Goal: Task Accomplishment & Management: Manage account settings

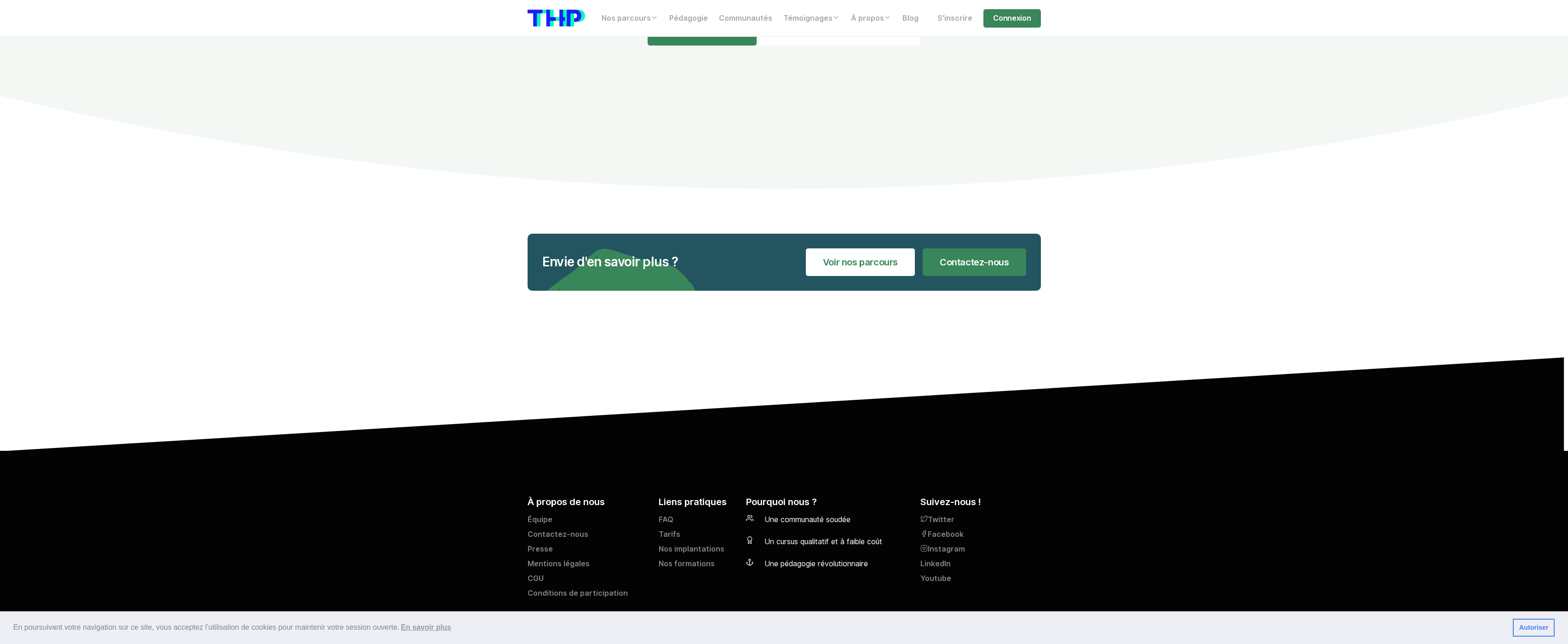
scroll to position [3999, 0]
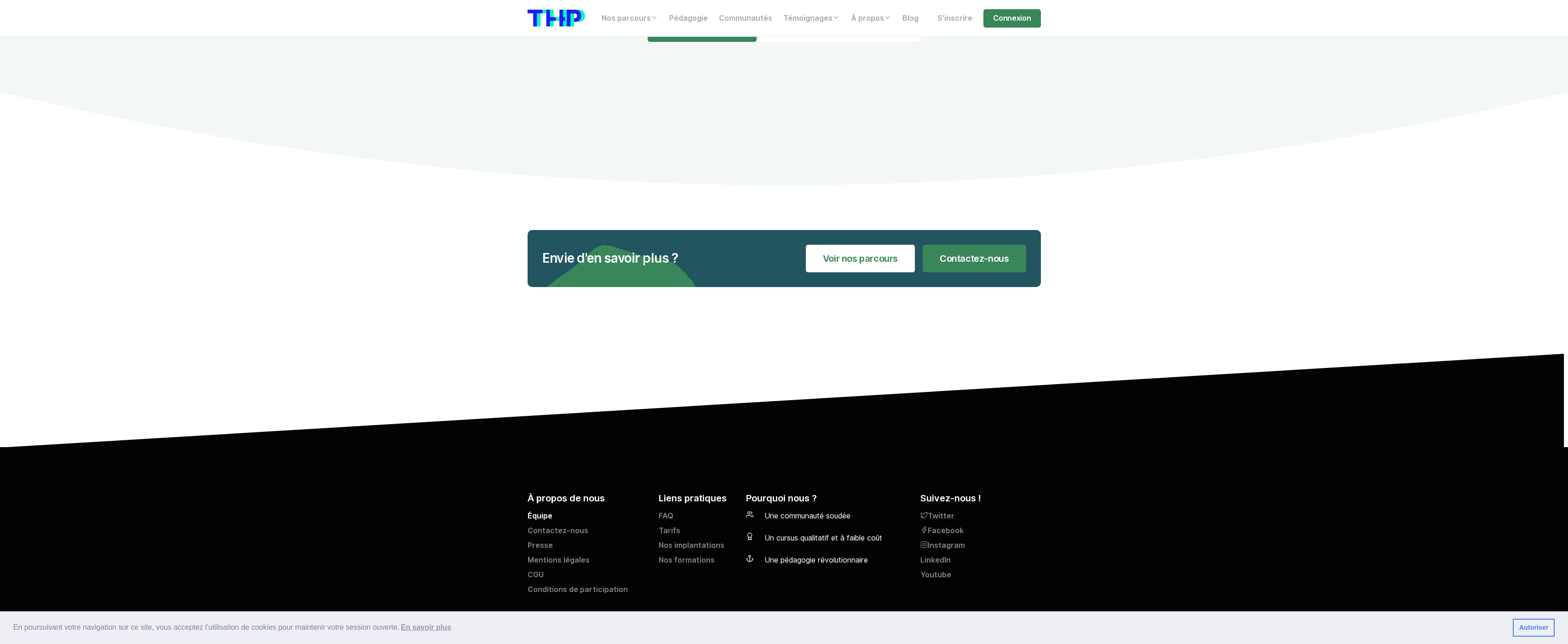
click at [545, 515] on link "Équipe" at bounding box center [587, 518] width 120 height 15
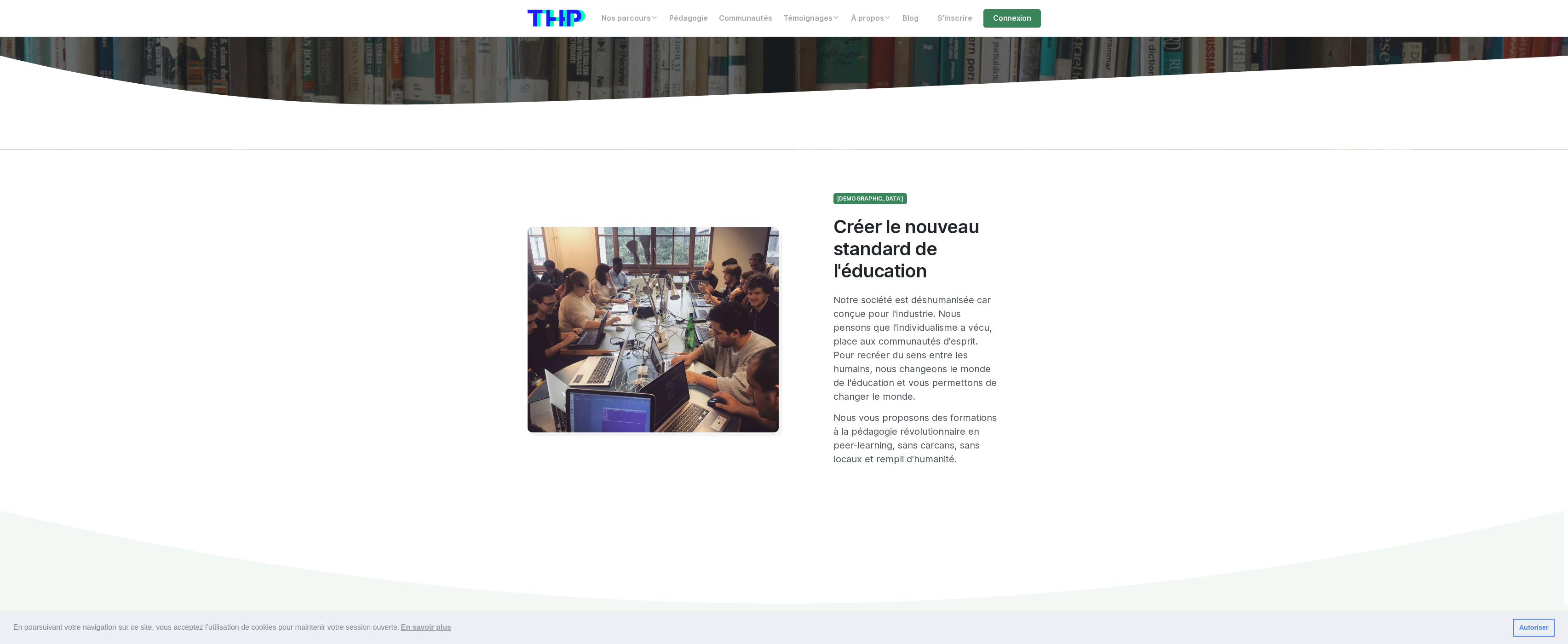
scroll to position [92, 0]
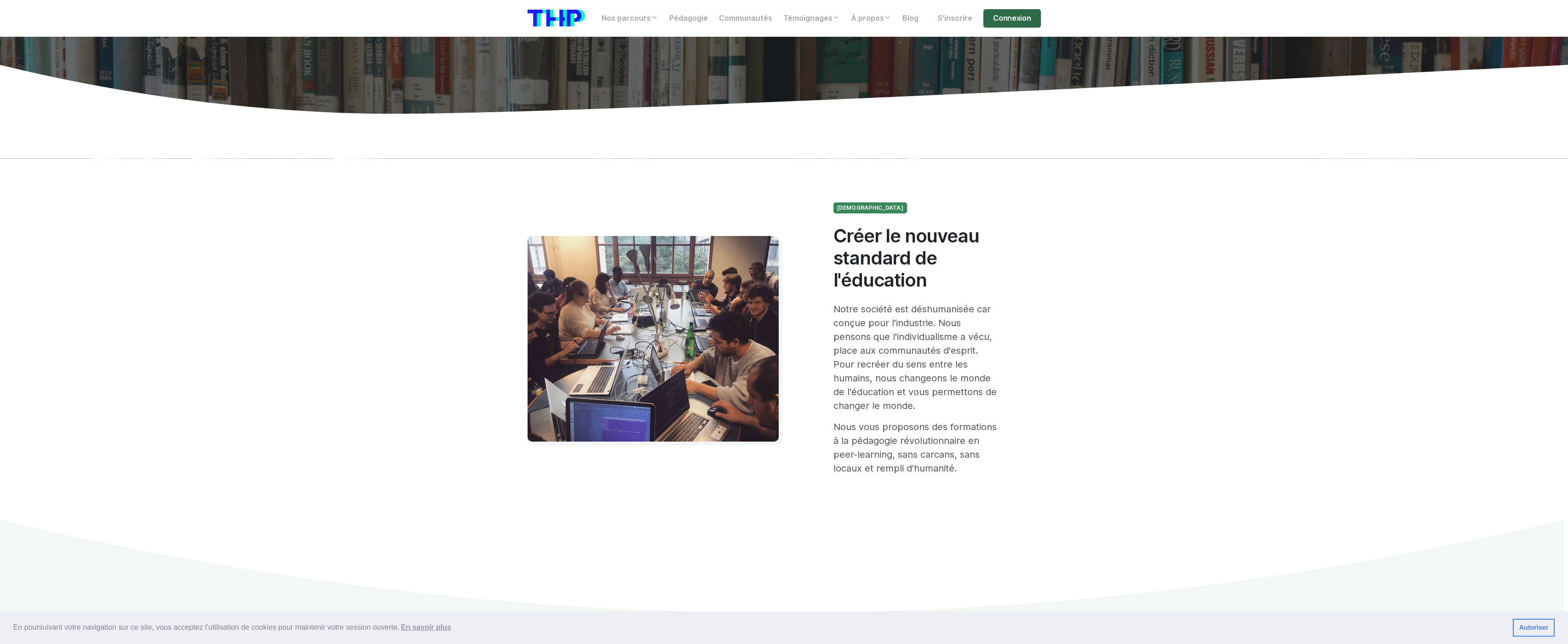
click at [1011, 13] on link "Connexion" at bounding box center [1011, 18] width 57 height 18
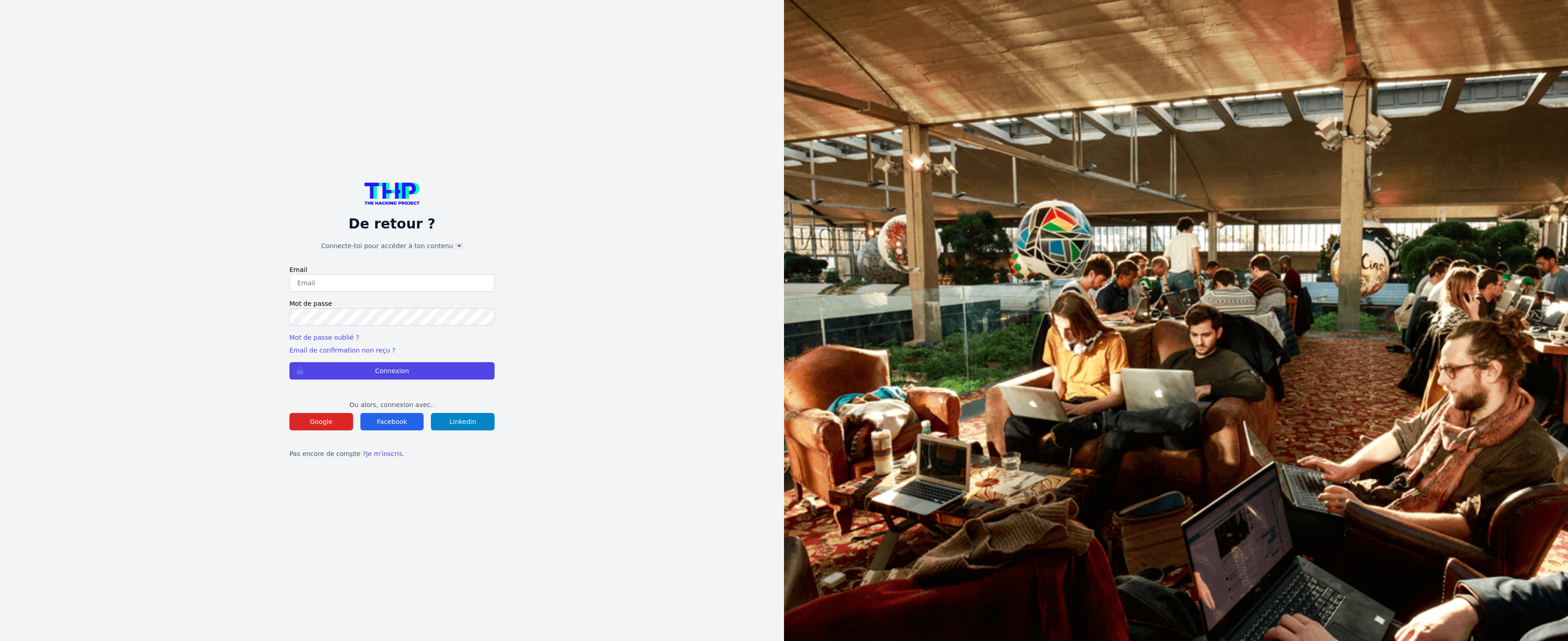
click at [416, 277] on input "email" at bounding box center [391, 283] width 205 height 18
type input "broussolle.paul@gmail.com"
click at [289, 362] on button "Connexion" at bounding box center [391, 371] width 205 height 18
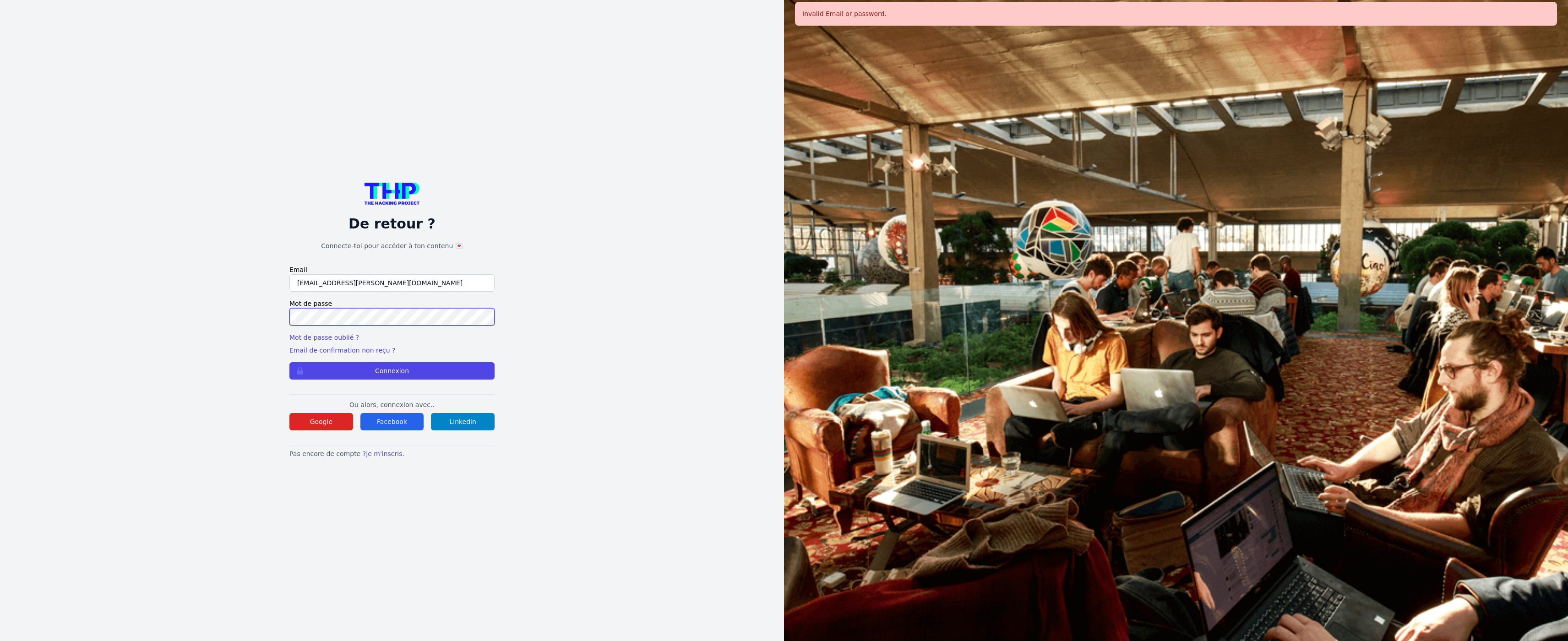
click at [289, 362] on button "Connexion" at bounding box center [391, 371] width 205 height 18
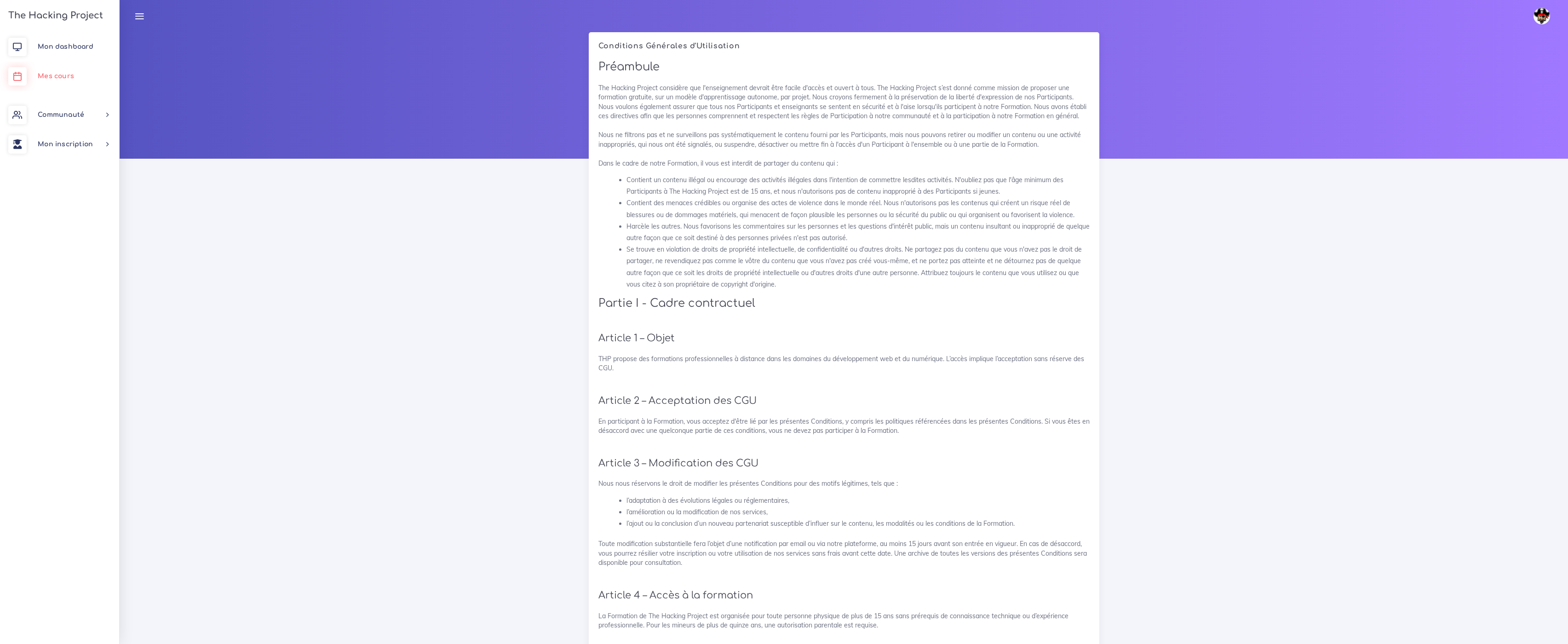
click at [86, 76] on link "Mes cours" at bounding box center [59, 76] width 119 height 29
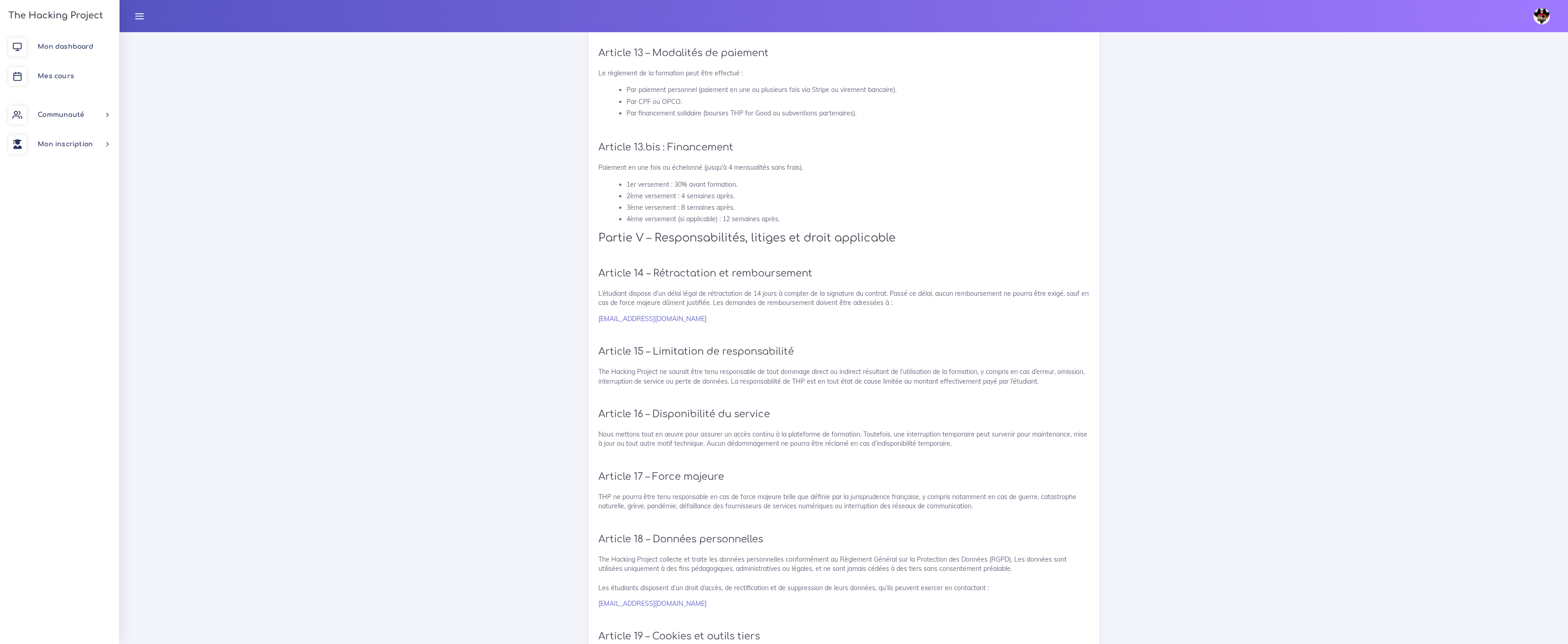
scroll to position [1629, 0]
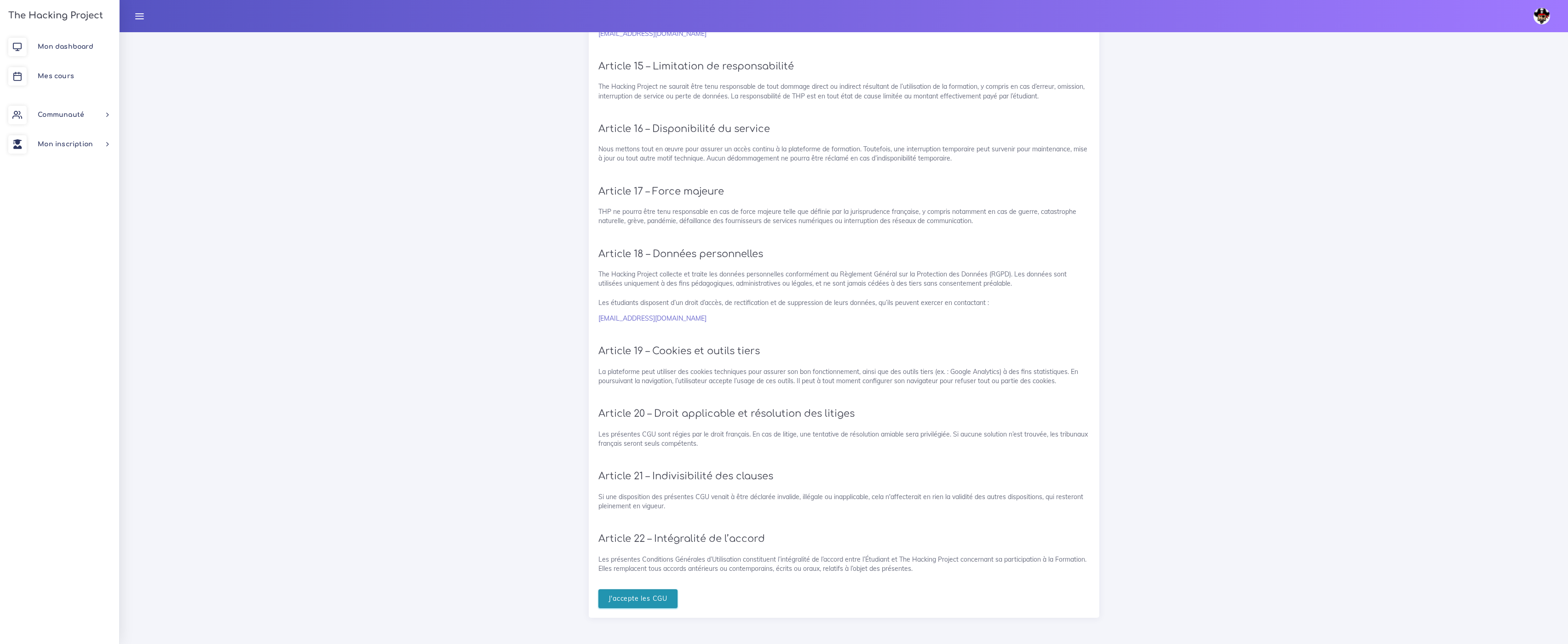
click at [642, 598] on input "J'accepte les CGU" at bounding box center [638, 599] width 79 height 19
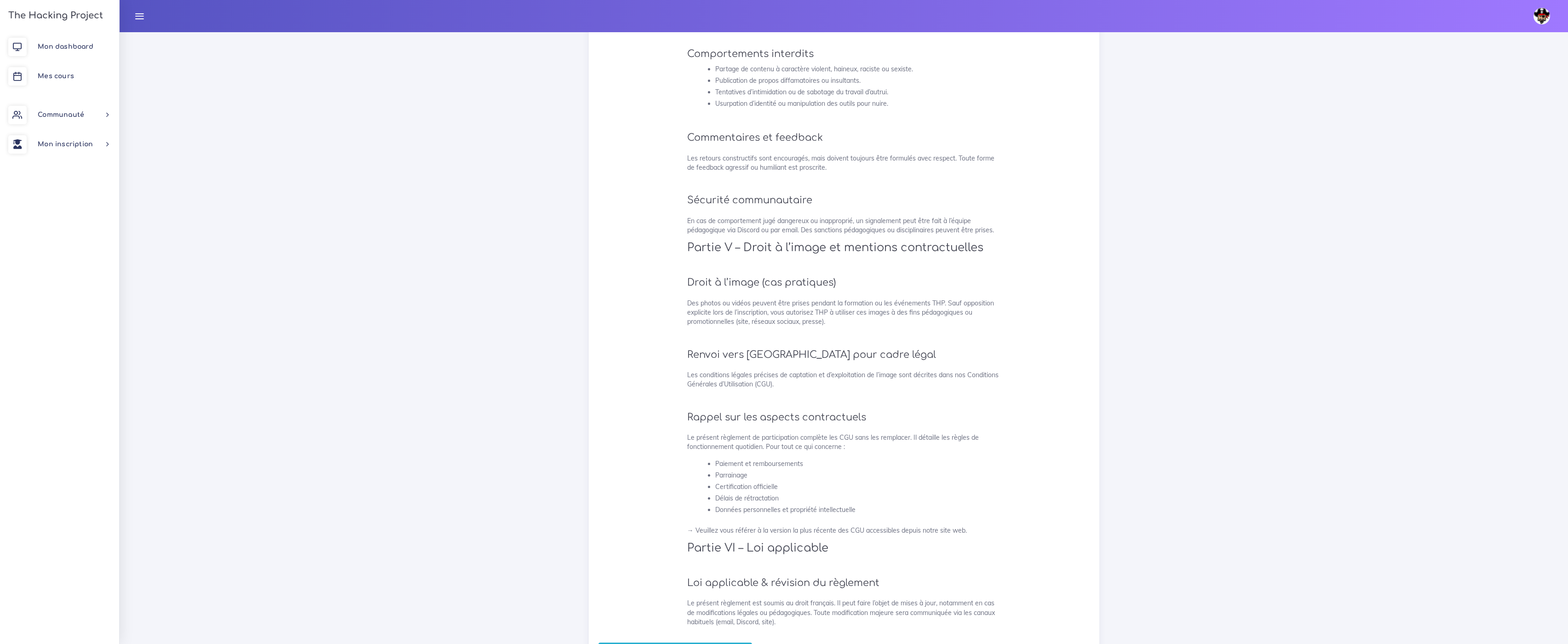
scroll to position [2005, 0]
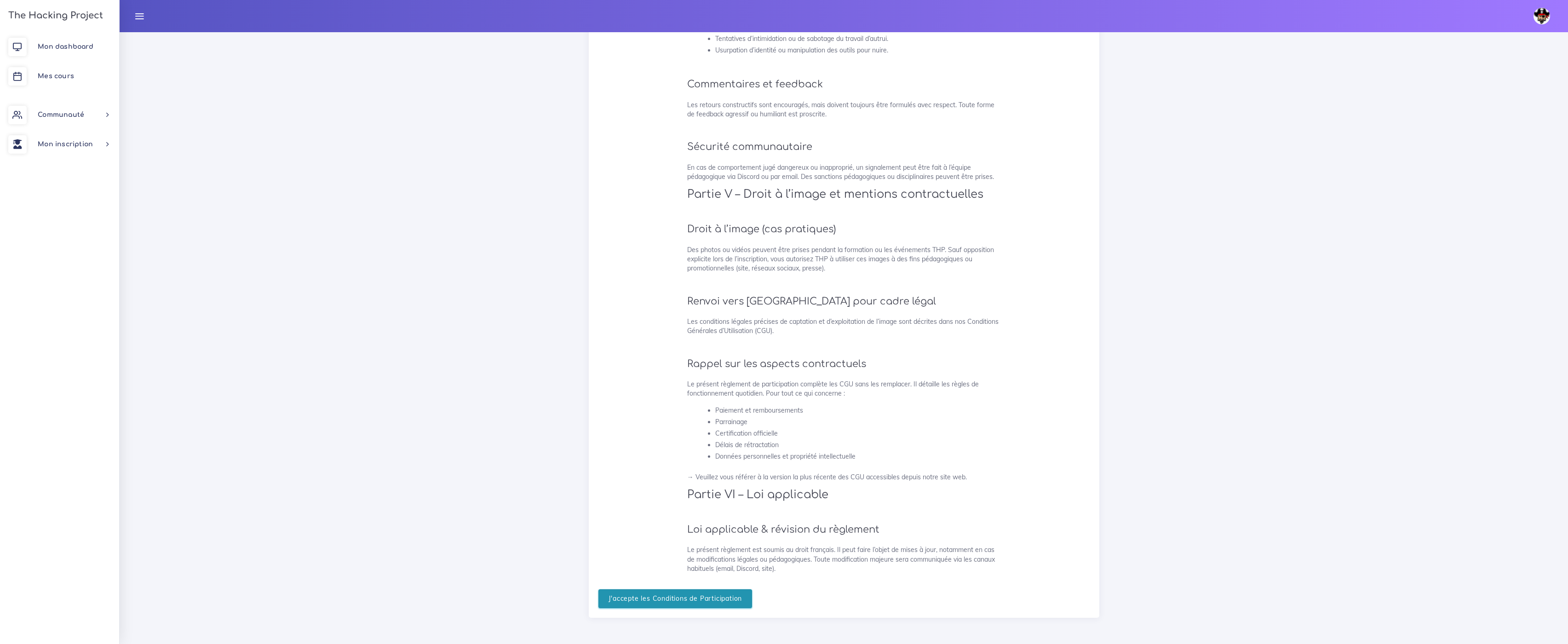
click at [718, 603] on input "J'accepte les Conditions de Participation" at bounding box center [675, 599] width 154 height 19
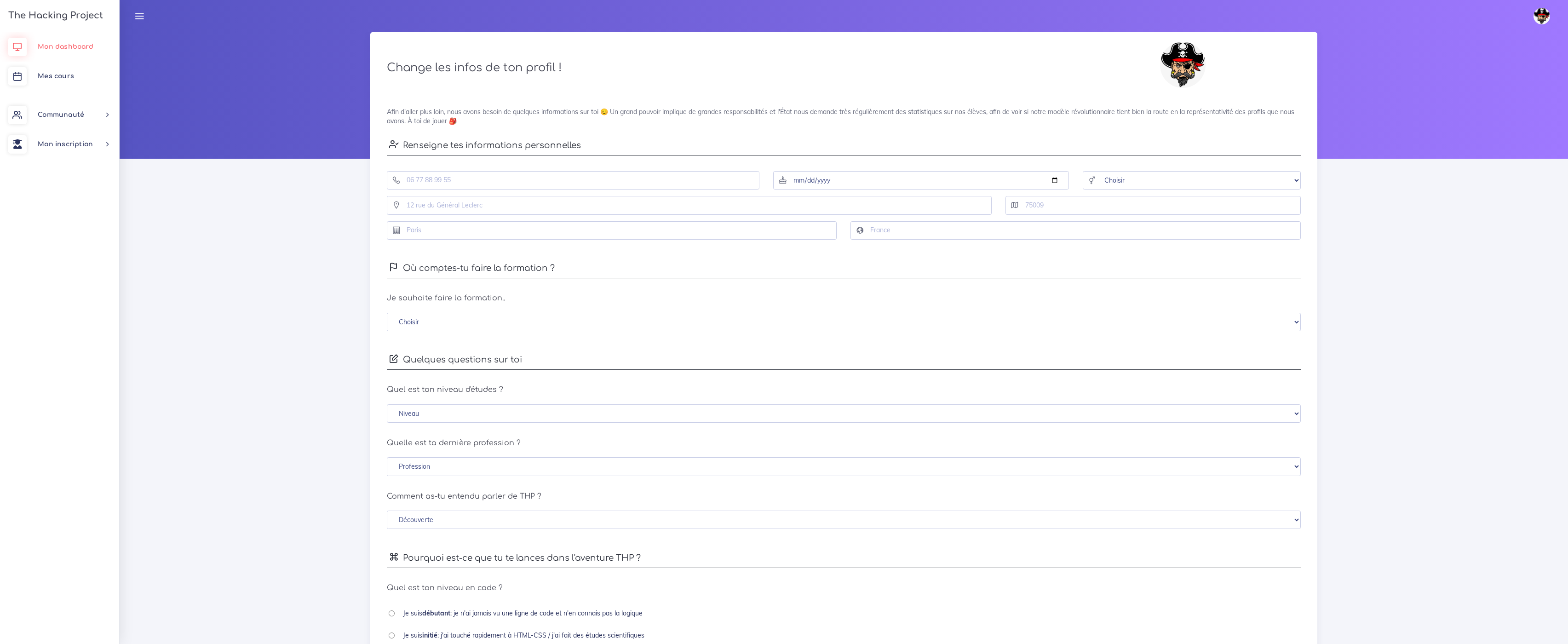
click at [70, 44] on span "Mon dashboard" at bounding box center [65, 46] width 56 height 7
click at [64, 109] on link "Communauté" at bounding box center [59, 115] width 119 height 29
click at [84, 341] on link "Mon inscription" at bounding box center [59, 346] width 119 height 29
click at [72, 209] on link "Mes parcours" at bounding box center [57, 210] width 119 height 20
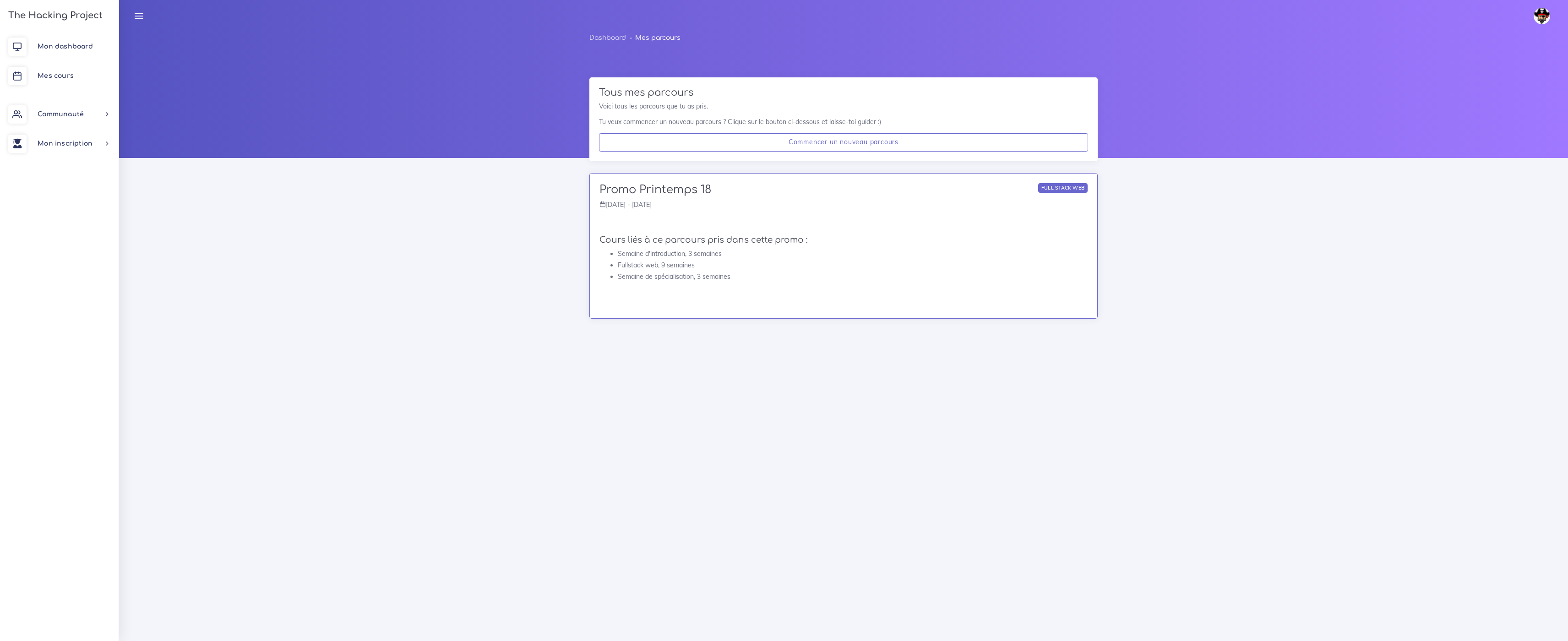
click at [942, 218] on div "Promo Printemps 18 Full stack web lundi 02 avril 2018 - vendredi 19 juillet 2019" at bounding box center [844, 199] width 508 height 52
click at [677, 192] on h2 "Promo Printemps 18" at bounding box center [718, 190] width 237 height 13
click at [74, 49] on span "Mon dashboard" at bounding box center [65, 46] width 55 height 7
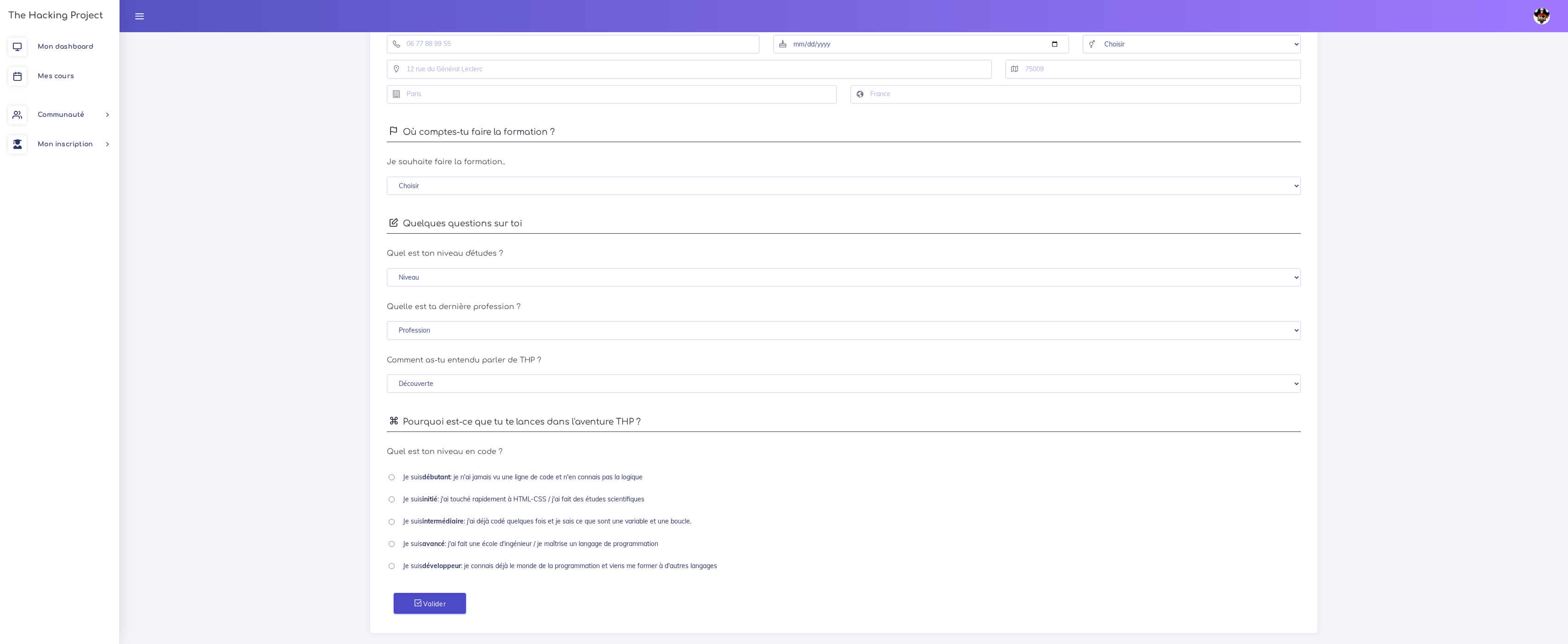
scroll to position [152, 0]
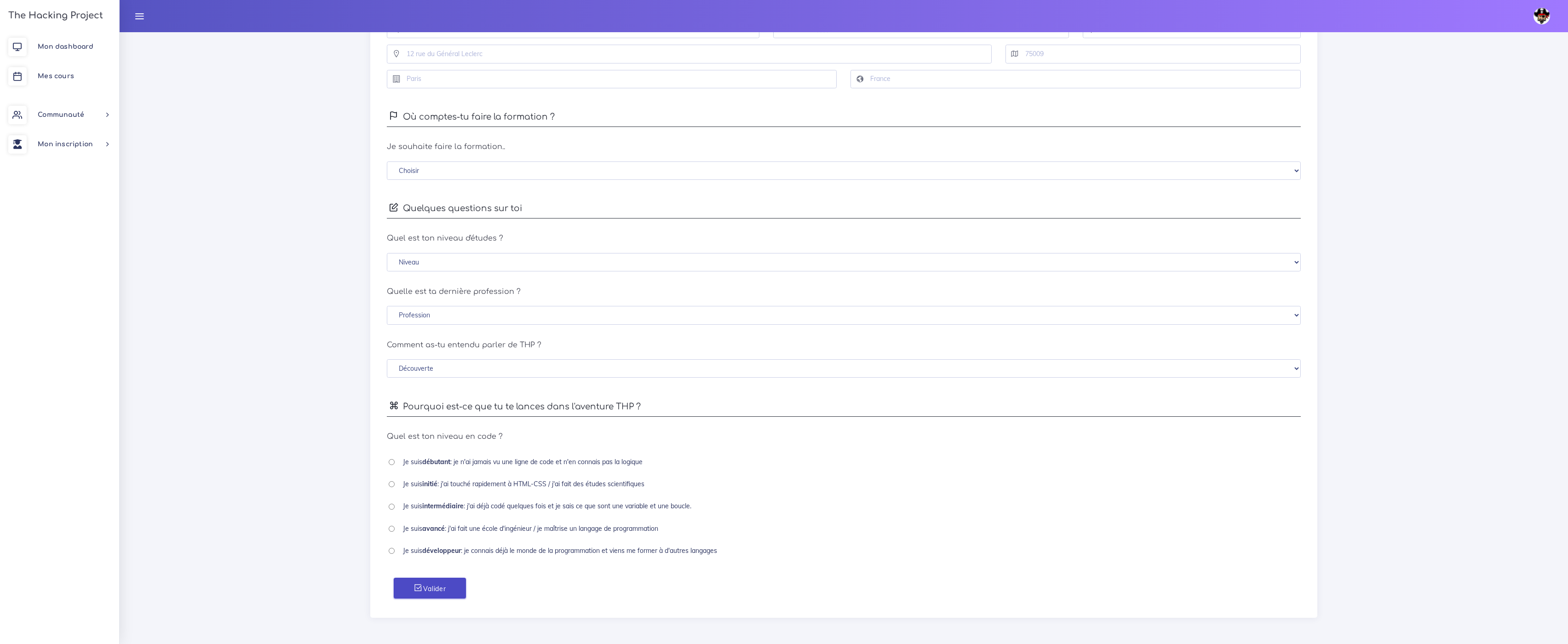
click at [450, 594] on button "Valider" at bounding box center [429, 588] width 72 height 21
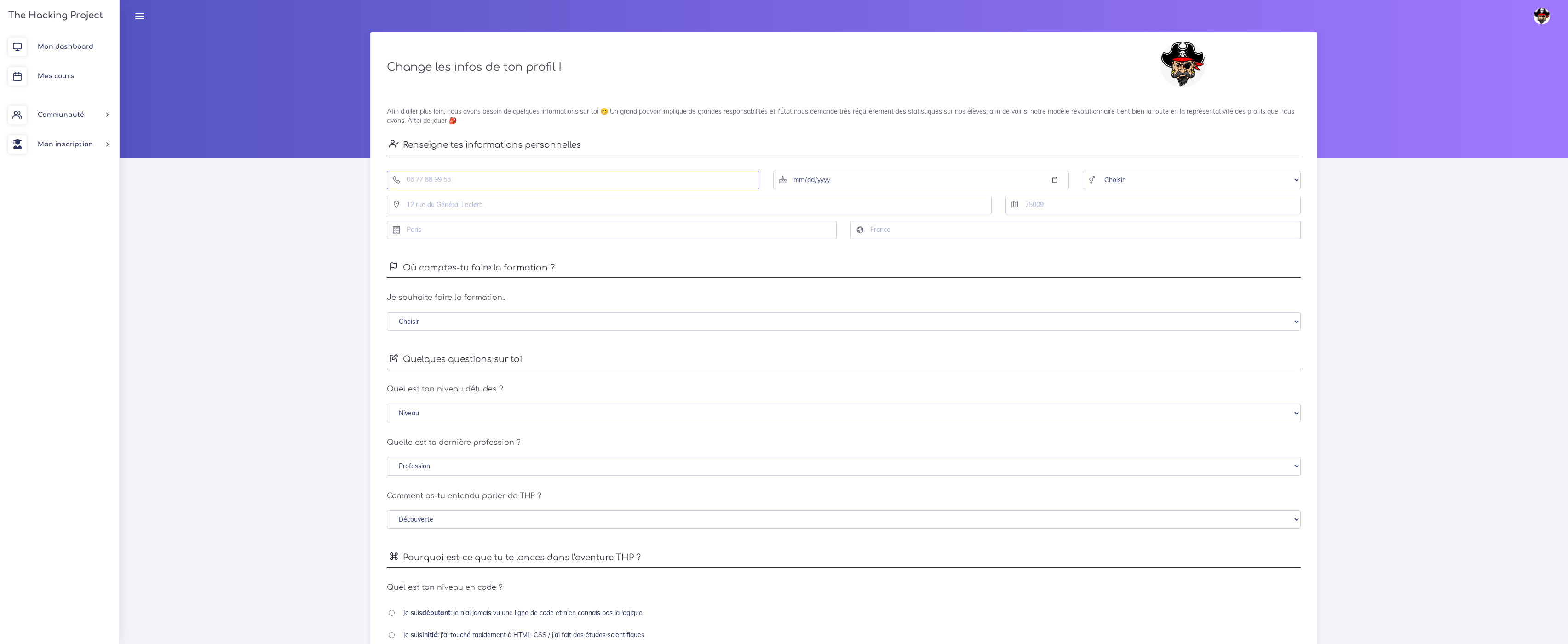
scroll to position [0, 0]
type input "0683829622"
type input "[DATE]"
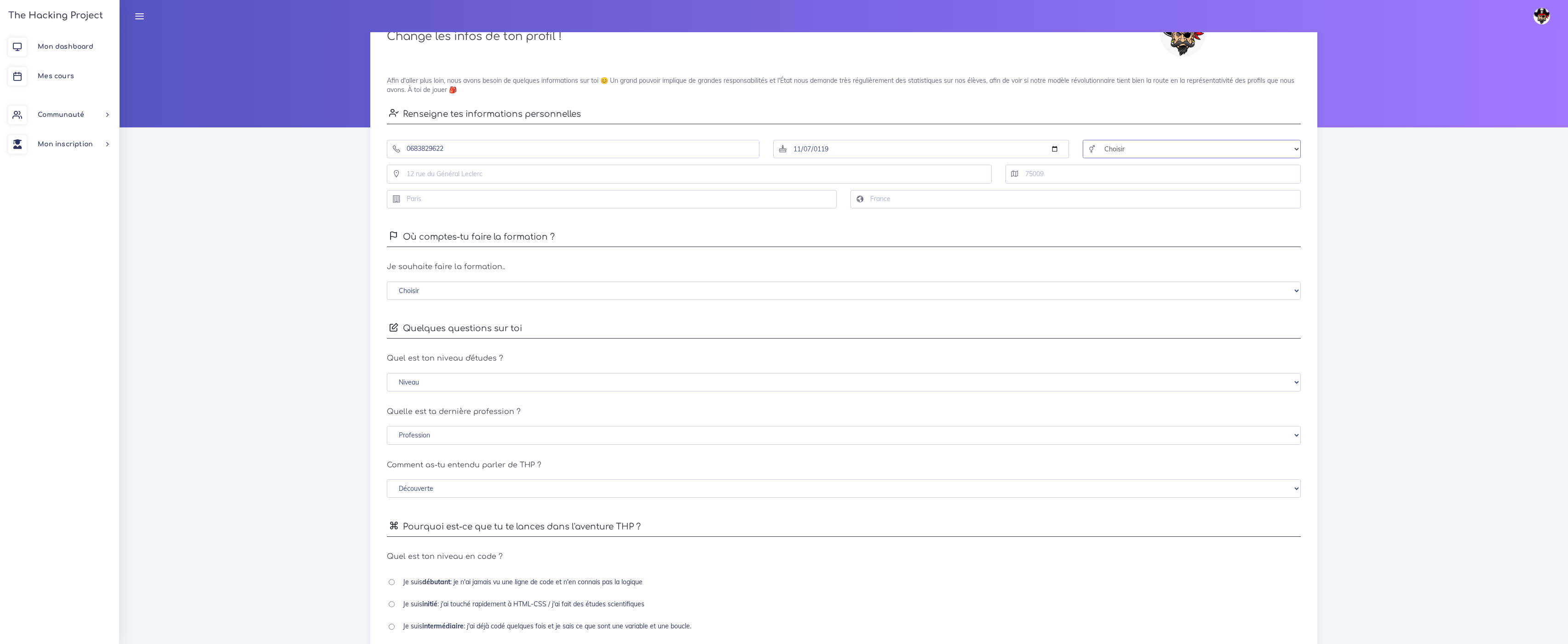
scroll to position [152, 0]
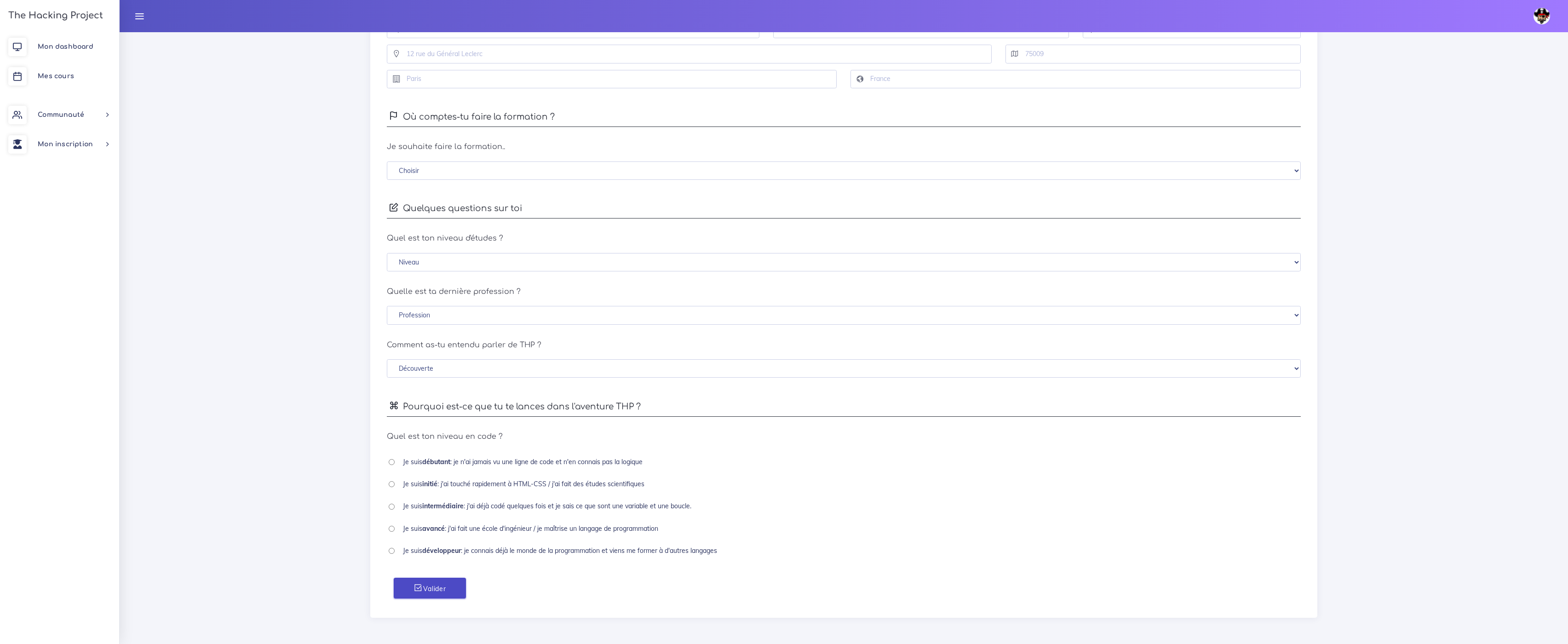
click at [434, 588] on button "Valider" at bounding box center [429, 588] width 72 height 21
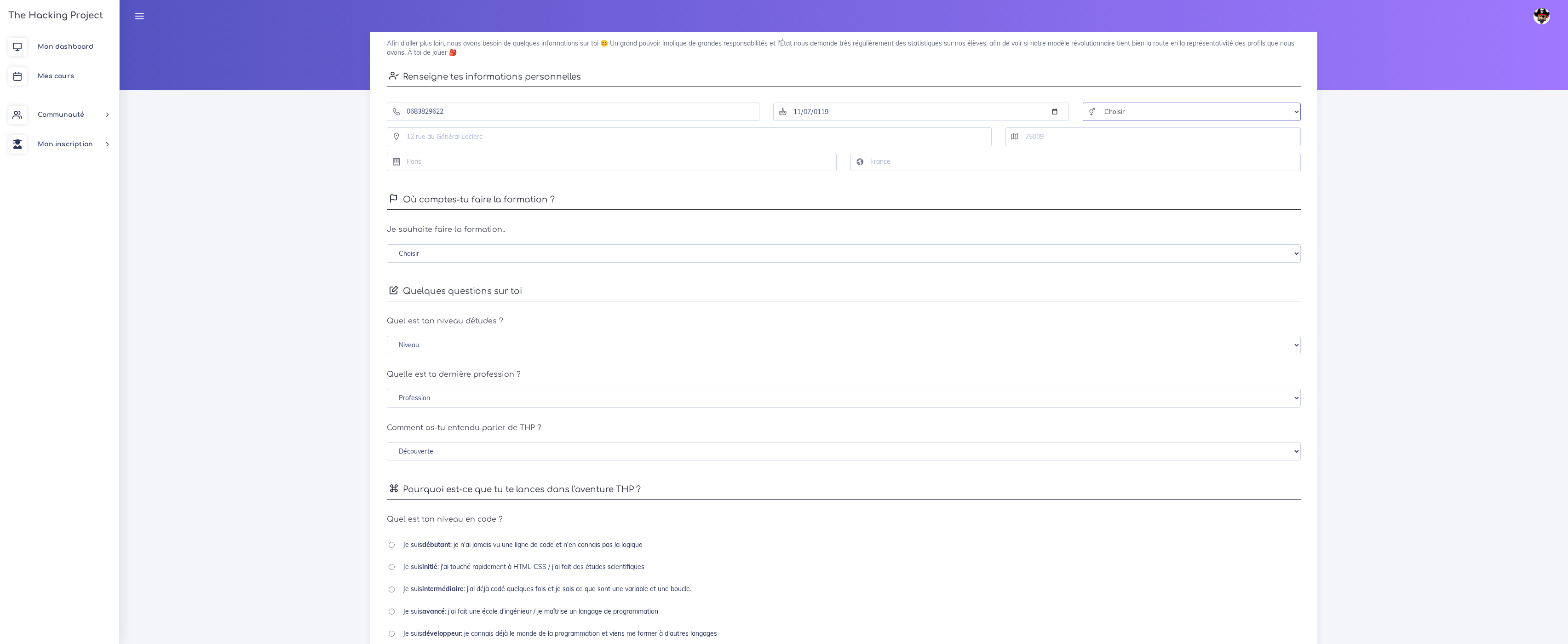
scroll to position [13, 0]
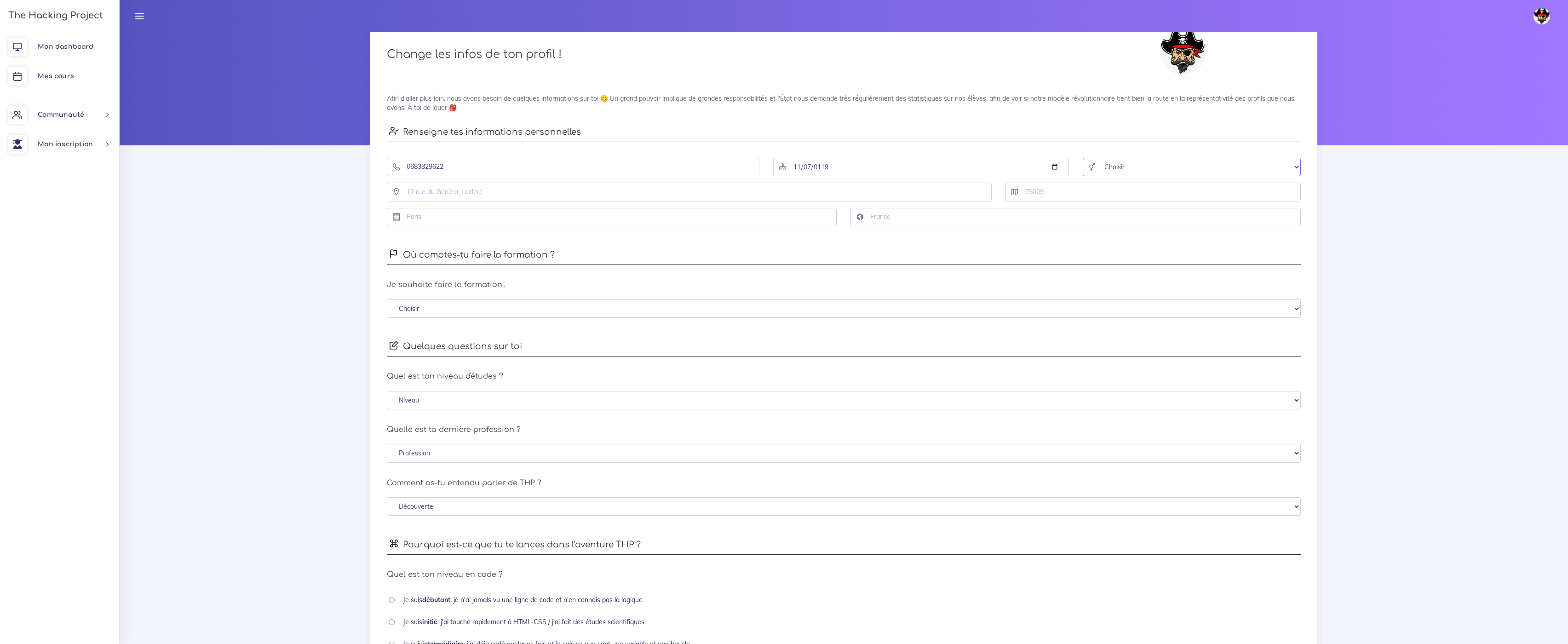
click at [1135, 159] on select "Choisir Homme Femme Autre" at bounding box center [1191, 167] width 218 height 19
click at [1083, 158] on select "Choisir Homme Femme Autre" at bounding box center [1191, 167] width 218 height 19
click at [1129, 161] on select "Choisir Homme Femme Autre" at bounding box center [1191, 167] width 218 height 19
select select "male"
click at [1083, 158] on select "Choisir Homme Femme Autre" at bounding box center [1191, 167] width 218 height 19
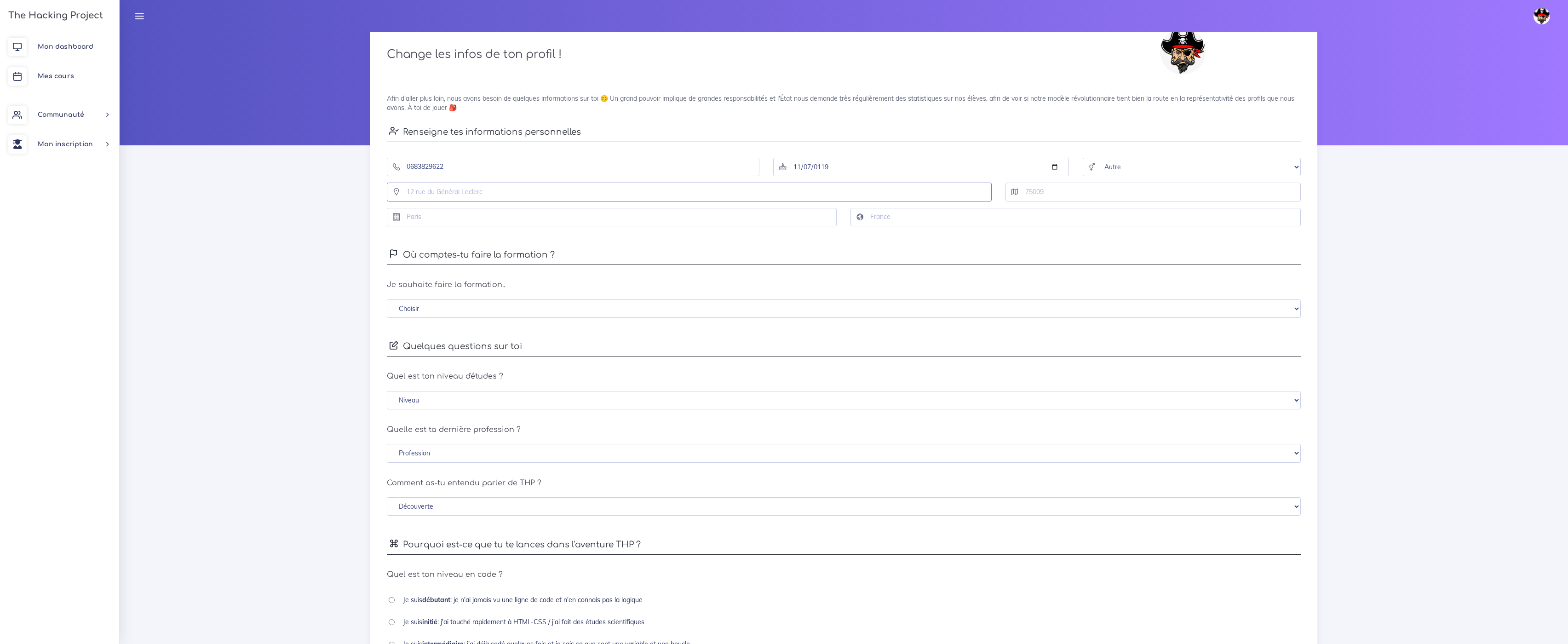
drag, startPoint x: 585, startPoint y: 196, endPoint x: 579, endPoint y: 211, distance: 16.2
click at [585, 196] on input "text" at bounding box center [689, 192] width 605 height 19
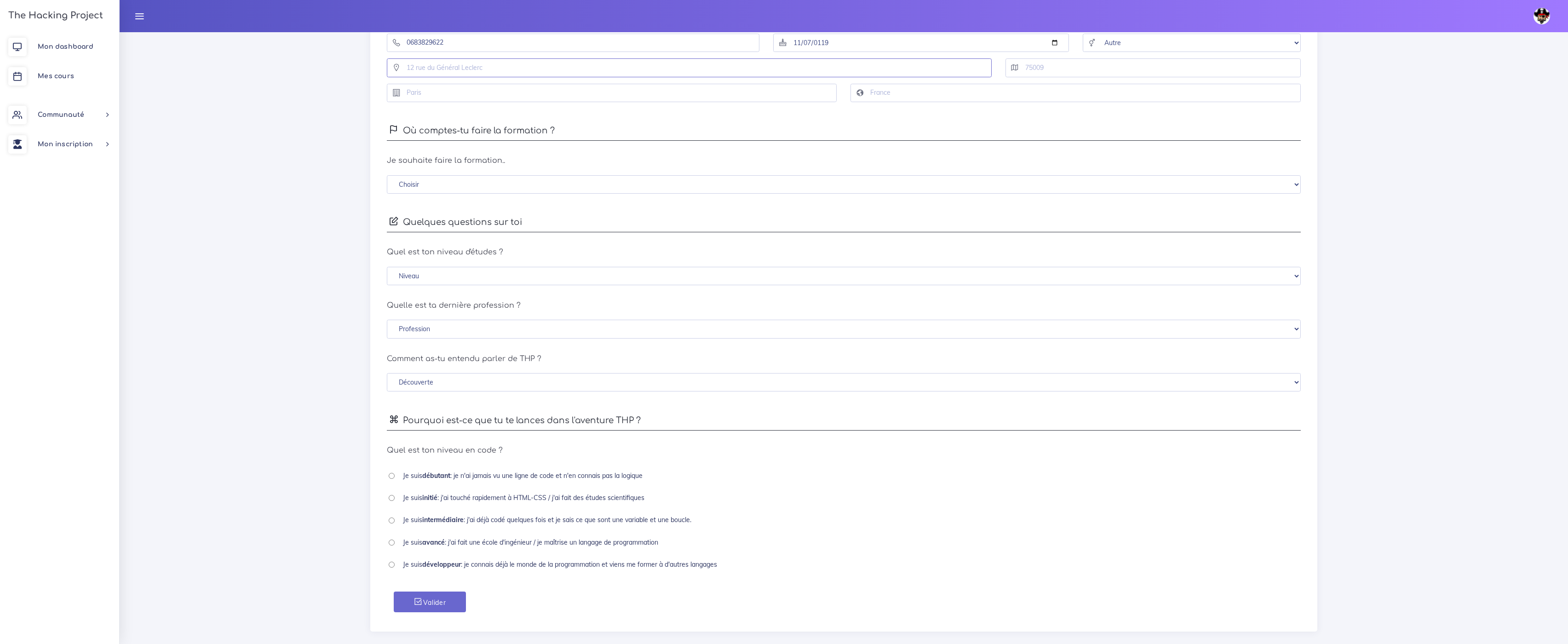
scroll to position [152, 0]
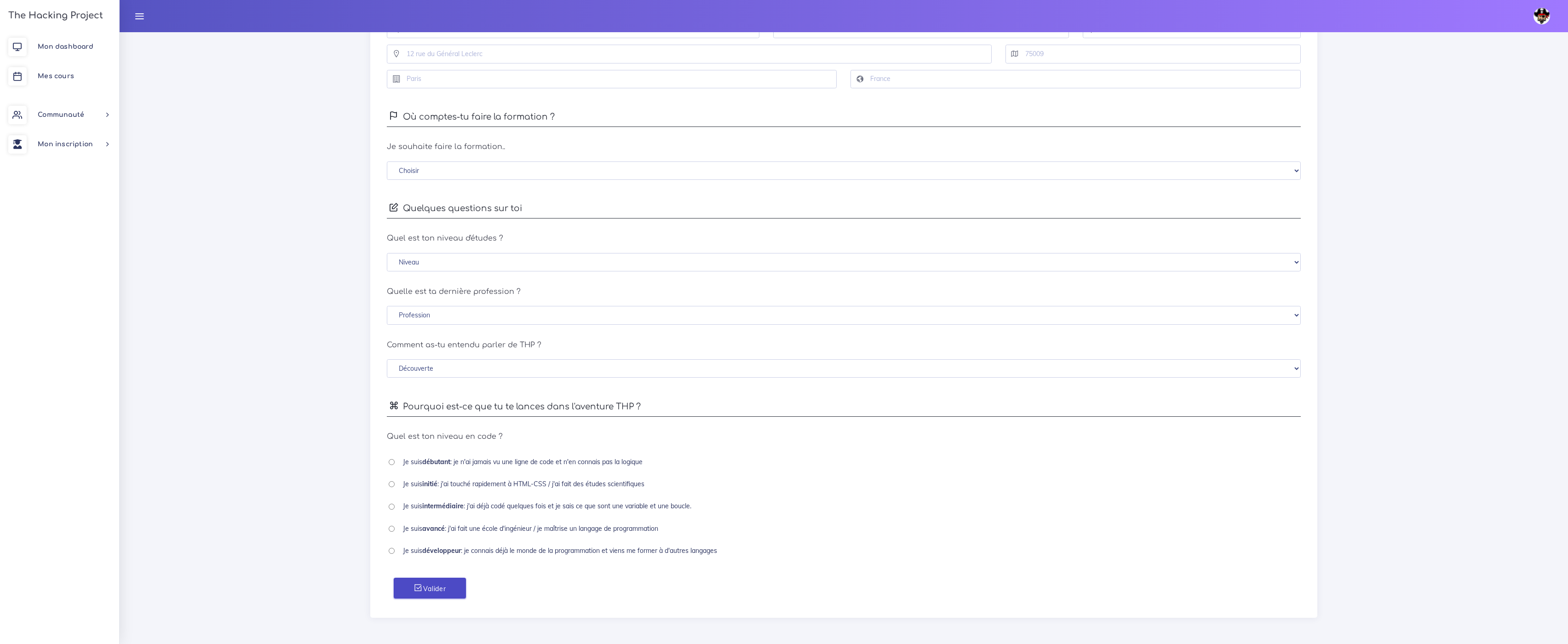
click at [439, 597] on button "Valider" at bounding box center [429, 588] width 72 height 21
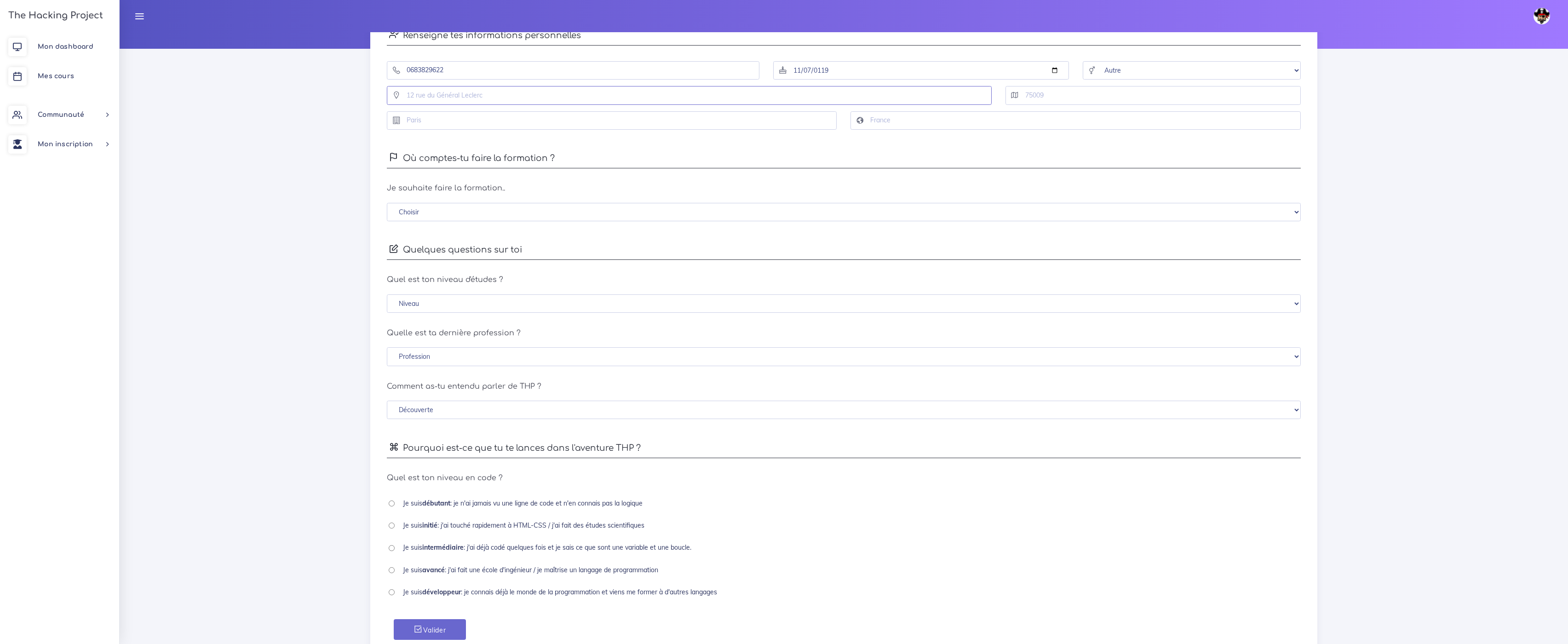
scroll to position [0, 0]
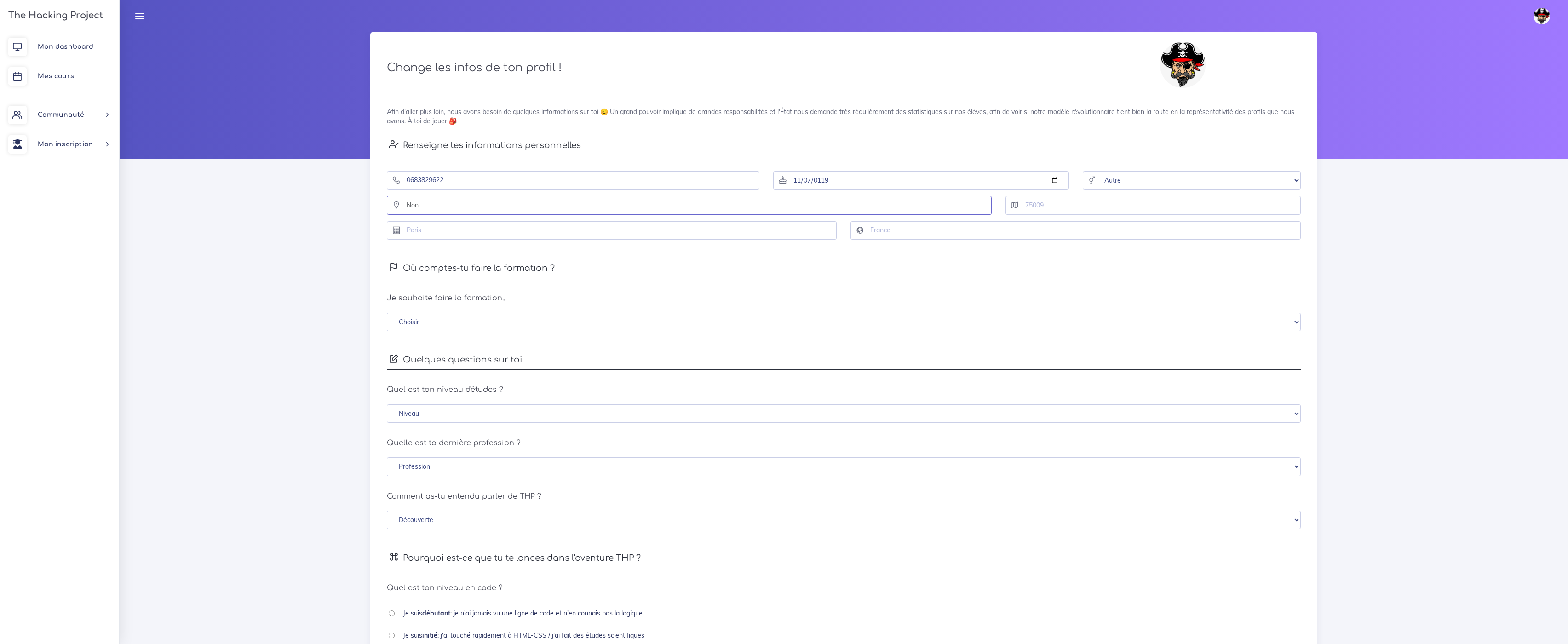
type input "Non"
type input "75009"
type input "[GEOGRAPHIC_DATA]"
type input "France"
click at [420, 322] on select "Choisir En distanciel Bordeaux Lille Lyon Marseille Montpellier Nice Paris Renn…" at bounding box center [844, 322] width 913 height 19
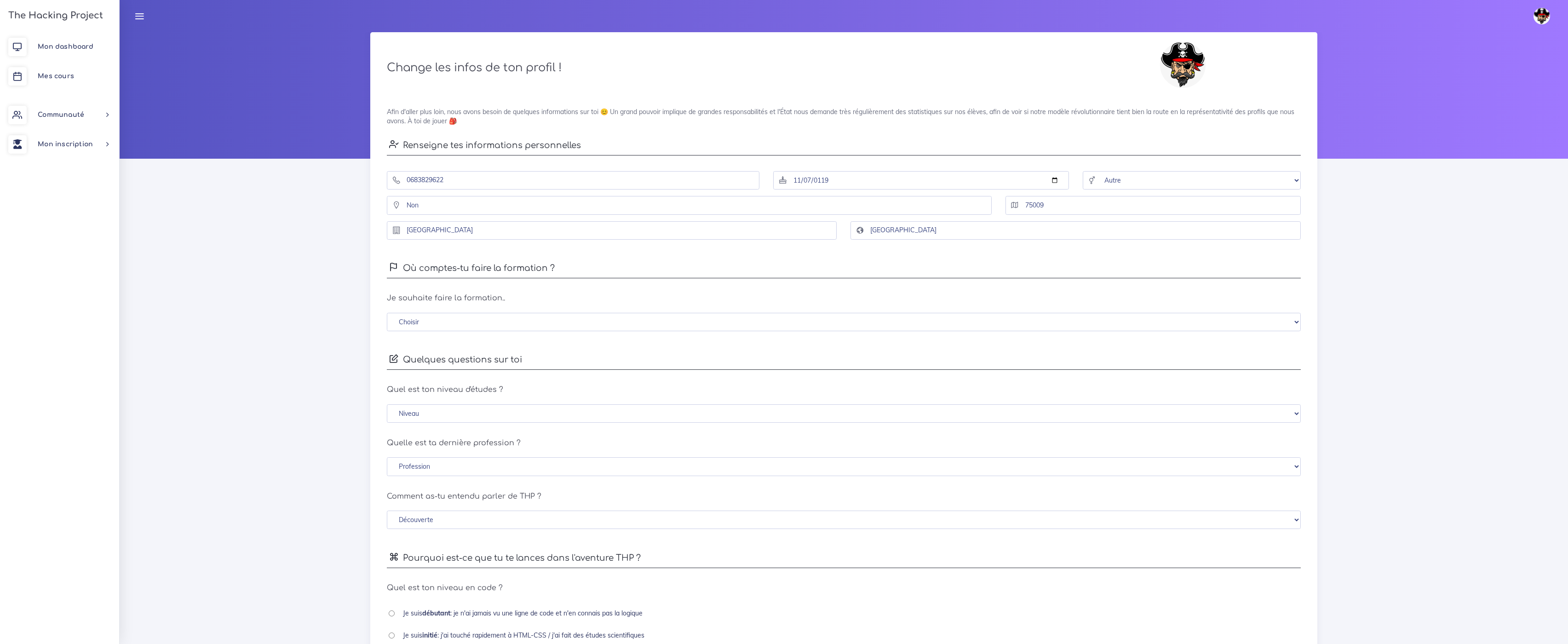
click at [367, 350] on div "Change les infos de ton profil ! Afin d'aller plus loin, nous avons besoin de q…" at bounding box center [844, 414] width 1448 height 763
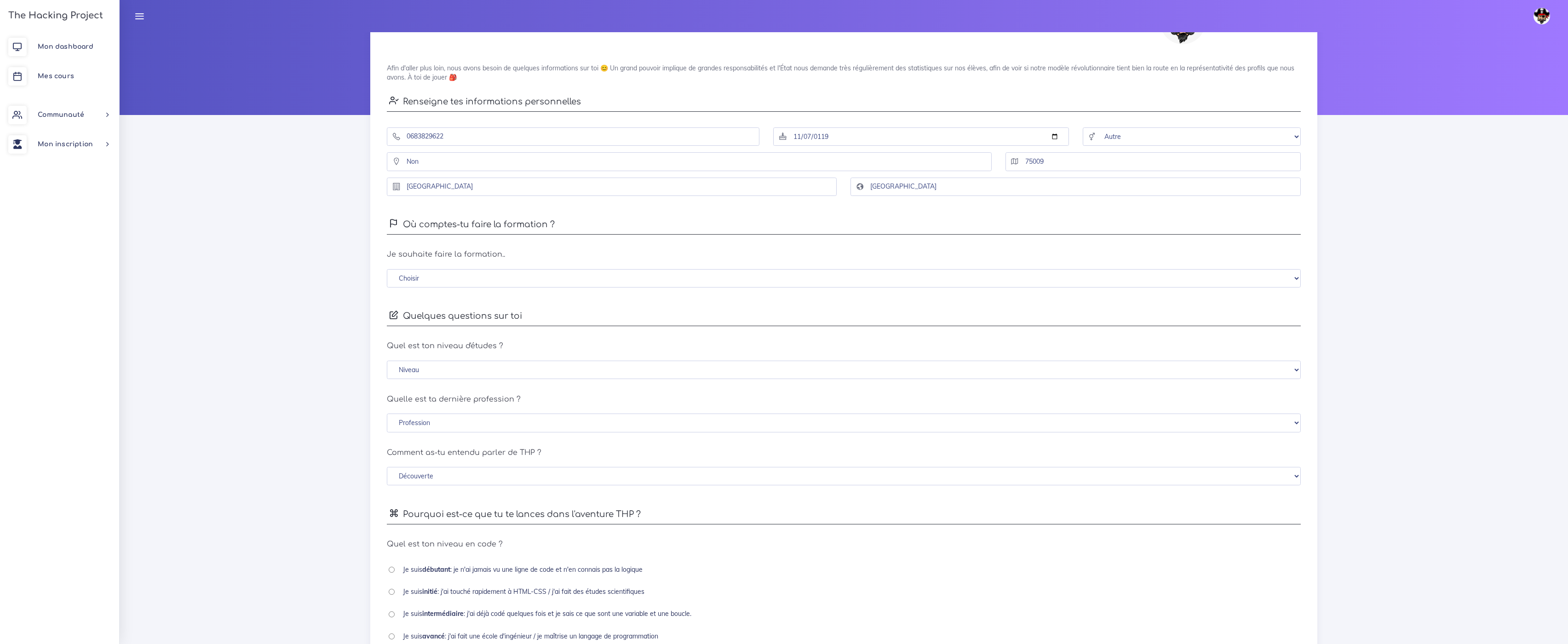
scroll to position [152, 0]
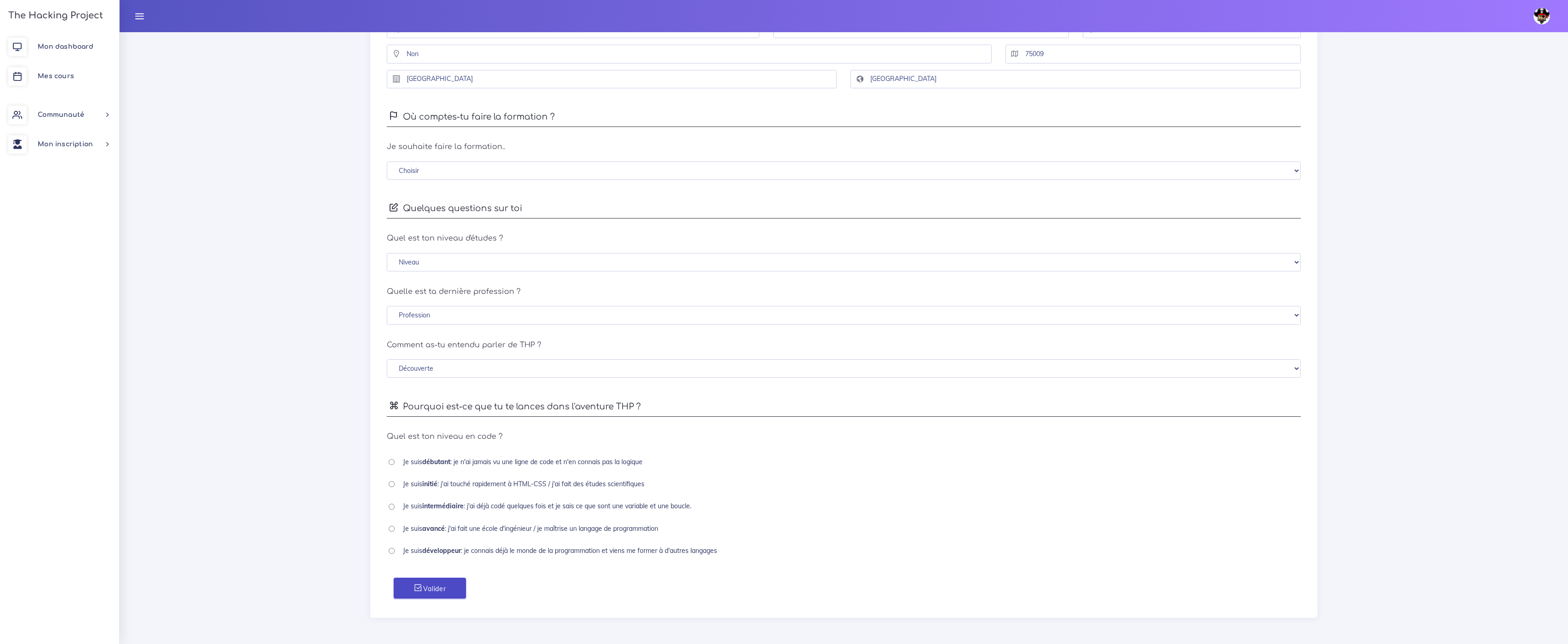
click at [447, 591] on button "Valider" at bounding box center [429, 588] width 72 height 21
click at [609, 166] on select "Choisir En distanciel Bordeaux Lille Lyon Marseille Montpellier Nice Paris Renn…" at bounding box center [844, 171] width 913 height 19
select select "0"
click at [387, 161] on select "Choisir En distanciel Bordeaux Lille Lyon Marseille Montpellier Nice Paris Renn…" at bounding box center [844, 171] width 913 height 19
drag, startPoint x: 484, startPoint y: 264, endPoint x: 480, endPoint y: 271, distance: 8.1
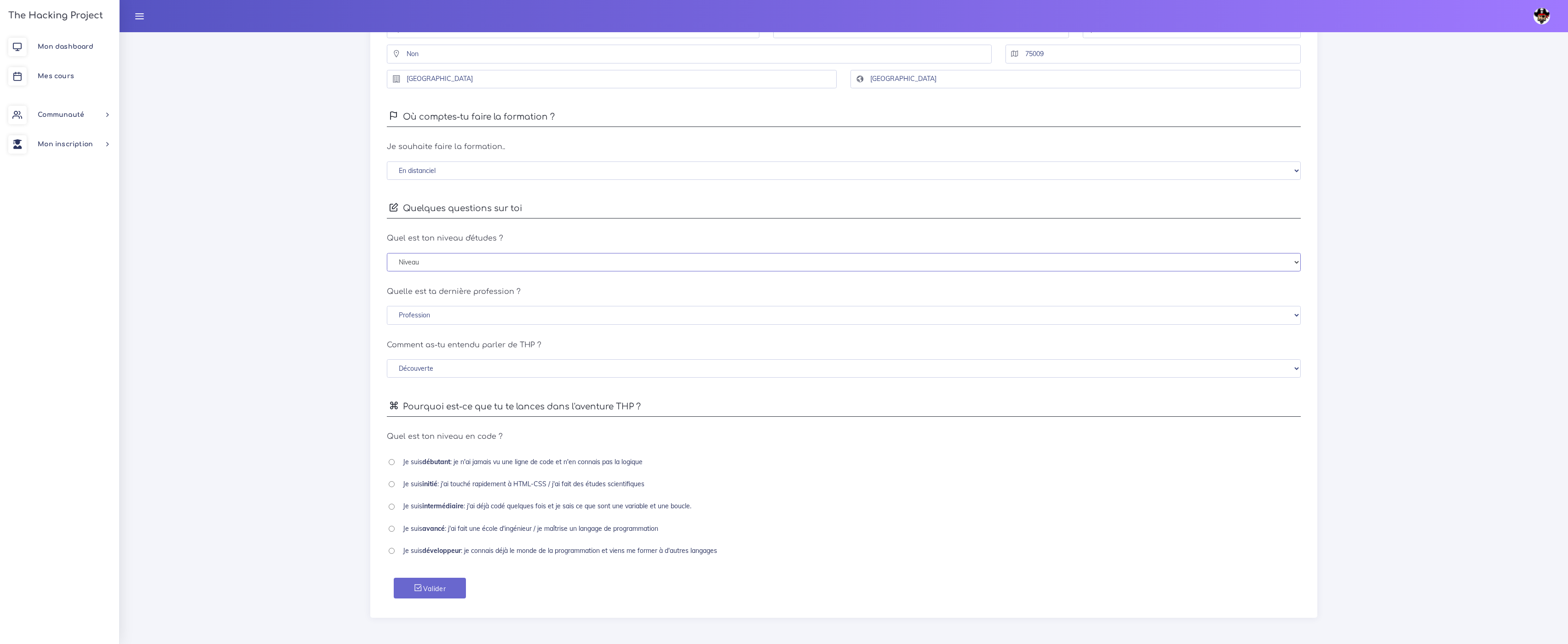
click at [484, 264] on select "Niveau Sans diplôme Brevet des collèges CAP/BEP (autres diplômes techniques) Ba…" at bounding box center [844, 262] width 913 height 19
select select "bac_plus_5"
click at [387, 253] on select "Niveau Sans diplôme Brevet des collèges CAP/BEP (autres diplômes techniques) Ba…" at bounding box center [844, 262] width 913 height 19
drag, startPoint x: 467, startPoint y: 306, endPoint x: 468, endPoint y: 322, distance: 16.0
click at [467, 306] on select "Profession Cadres et profession intellectuelle supérieure Profession intérmedia…" at bounding box center [844, 315] width 913 height 19
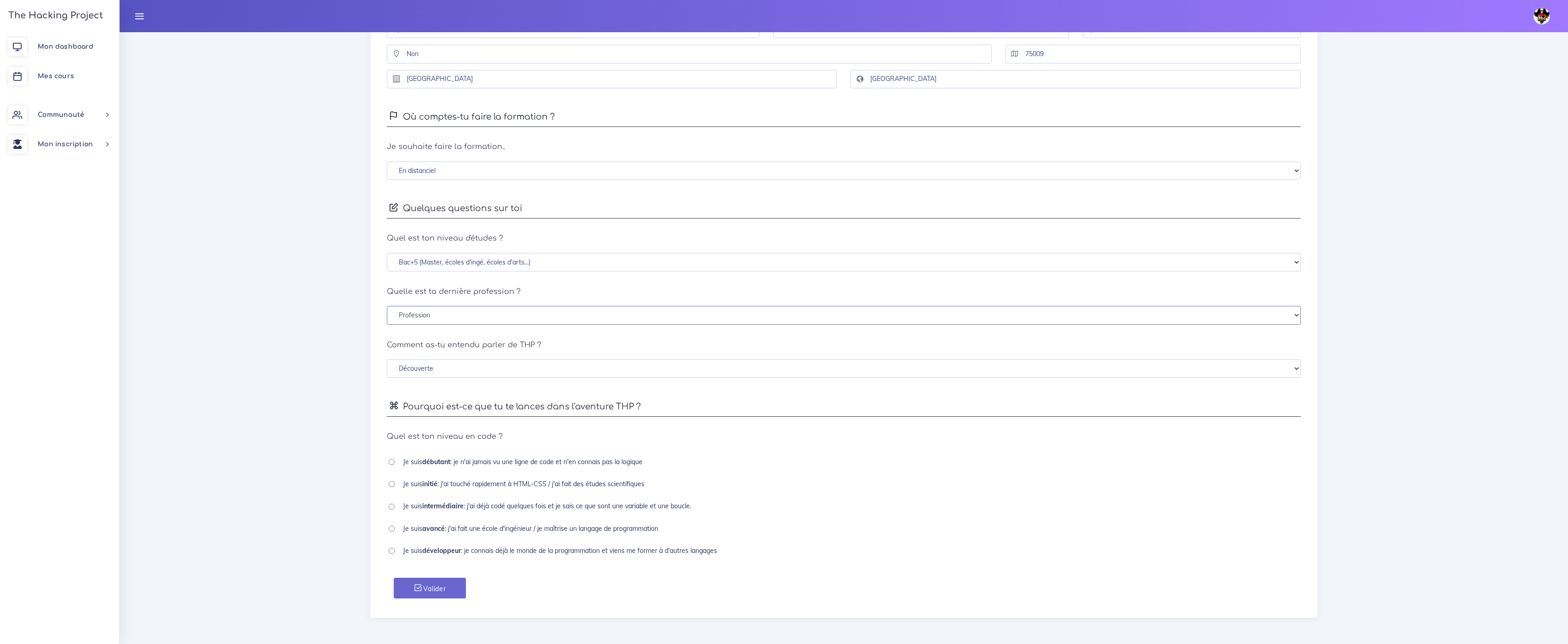
select select "cadre"
click at [387, 306] on select "Profession Cadres et profession intellectuelle supérieure Profession intérmedia…" at bounding box center [844, 315] width 913 height 19
click at [433, 530] on b "avancé" at bounding box center [433, 529] width 23 height 9
click at [435, 506] on b "intermédiaire" at bounding box center [443, 506] width 42 height 9
click at [394, 503] on div "Je suis intermédiaire : j'ai déjà codé quelques fois et je sais ce que sont une…" at bounding box center [844, 508] width 913 height 12
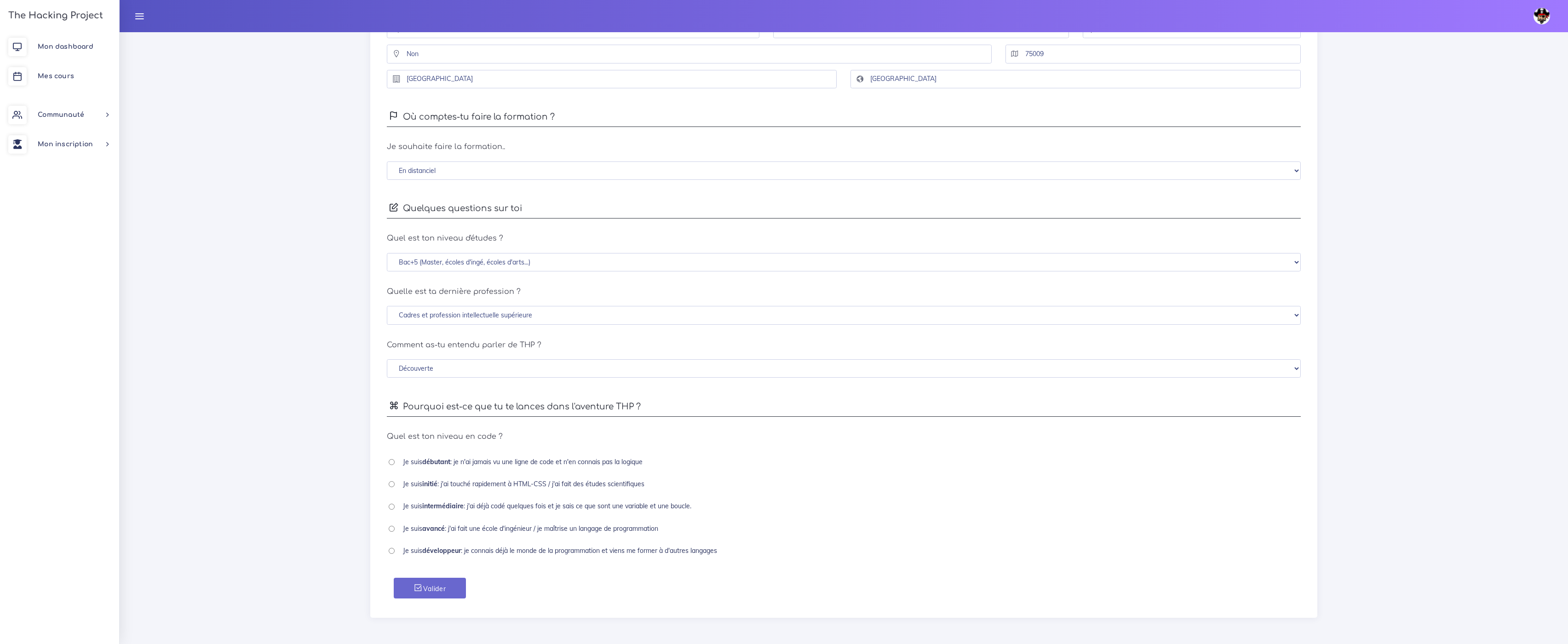
click at [393, 506] on input "radio" at bounding box center [392, 507] width 6 height 6
radio input "true"
click at [407, 585] on button "Valider" at bounding box center [429, 588] width 72 height 21
click at [489, 362] on select "Découverte Un ami m'en a parlé Je l'ai vu sur les réseaux sociaux Une recherche…" at bounding box center [844, 369] width 913 height 19
select select "word_to_mouth"
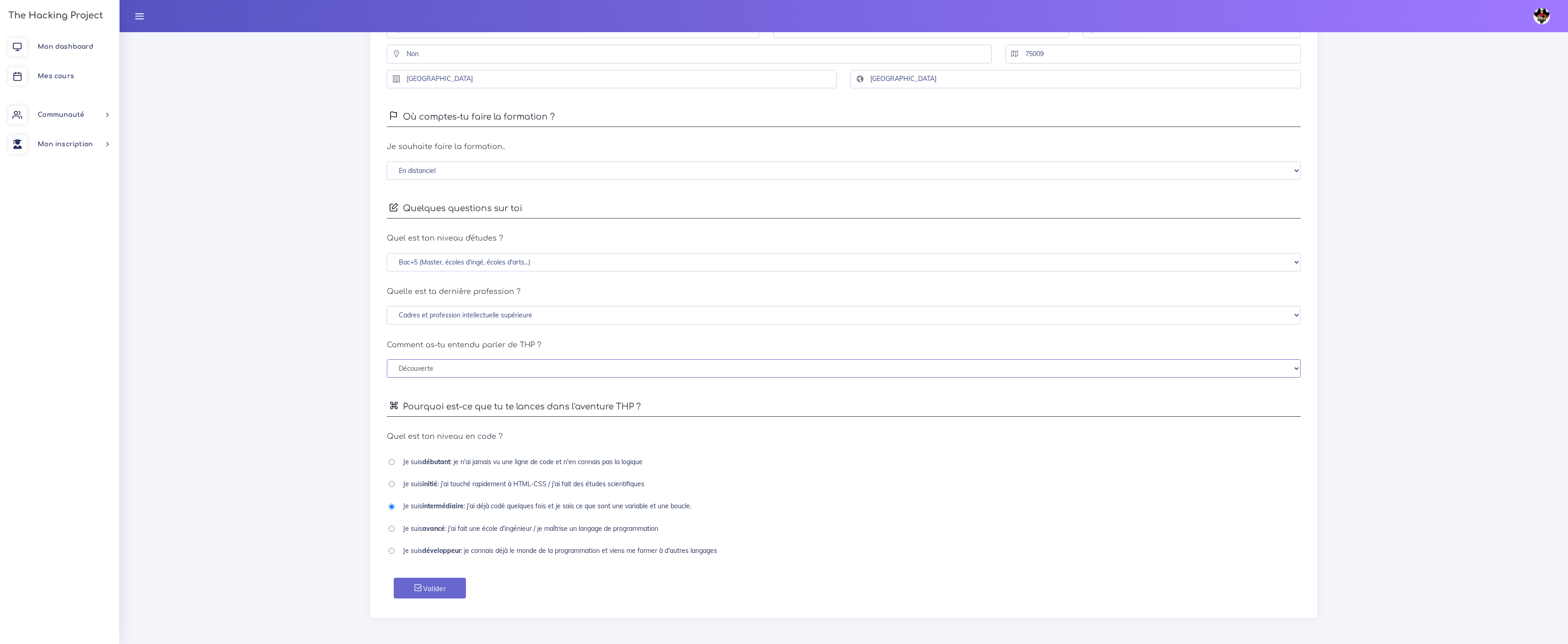
click at [387, 360] on select "Découverte Un ami m'en a parlé Je l'ai vu sur les réseaux sociaux Une recherche…" at bounding box center [844, 369] width 913 height 19
click at [450, 591] on button "Valider" at bounding box center [429, 588] width 72 height 21
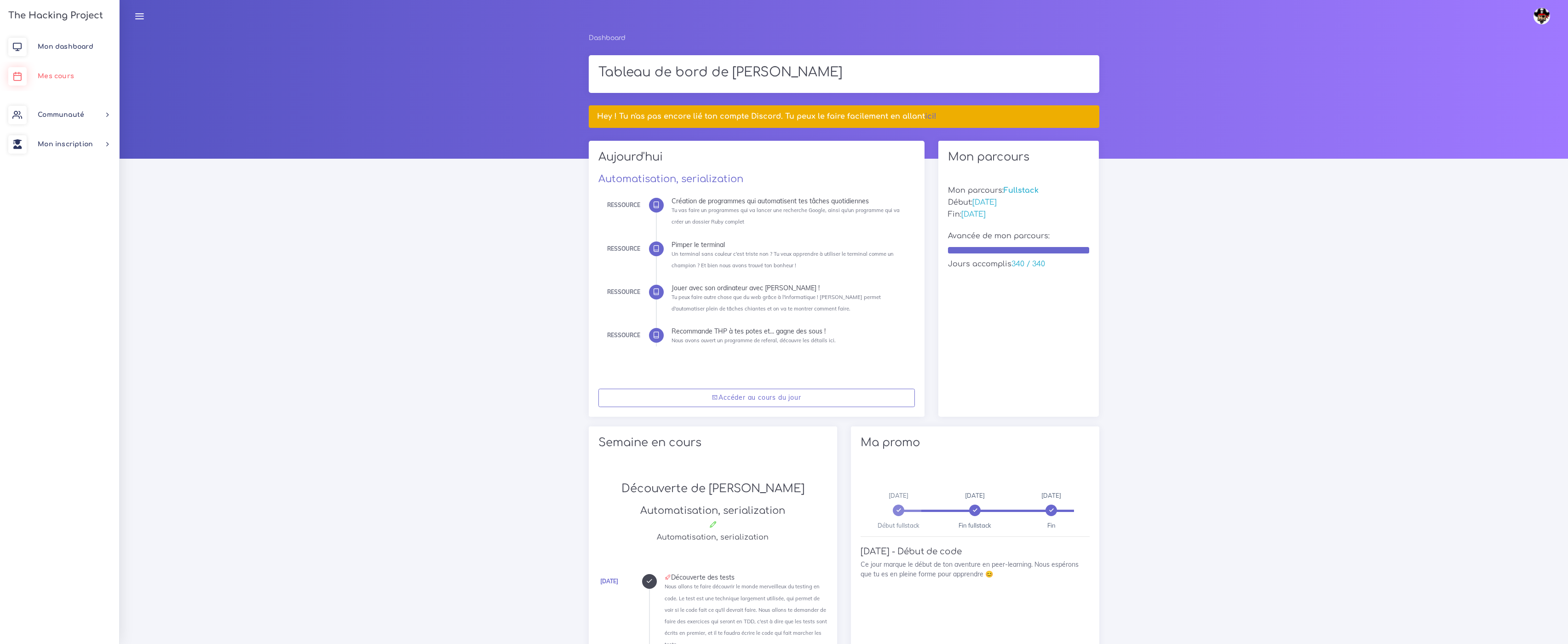
click at [81, 80] on link "Mes cours" at bounding box center [59, 76] width 119 height 29
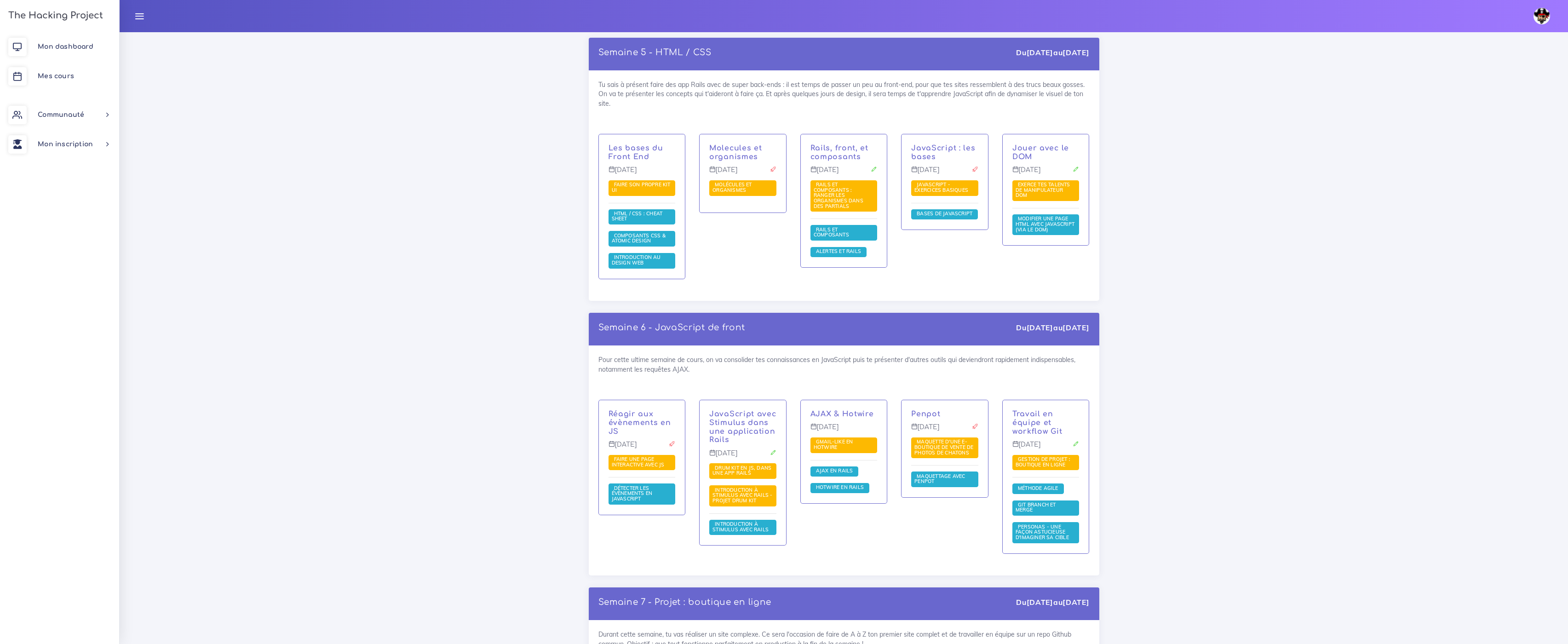
scroll to position [2375, 0]
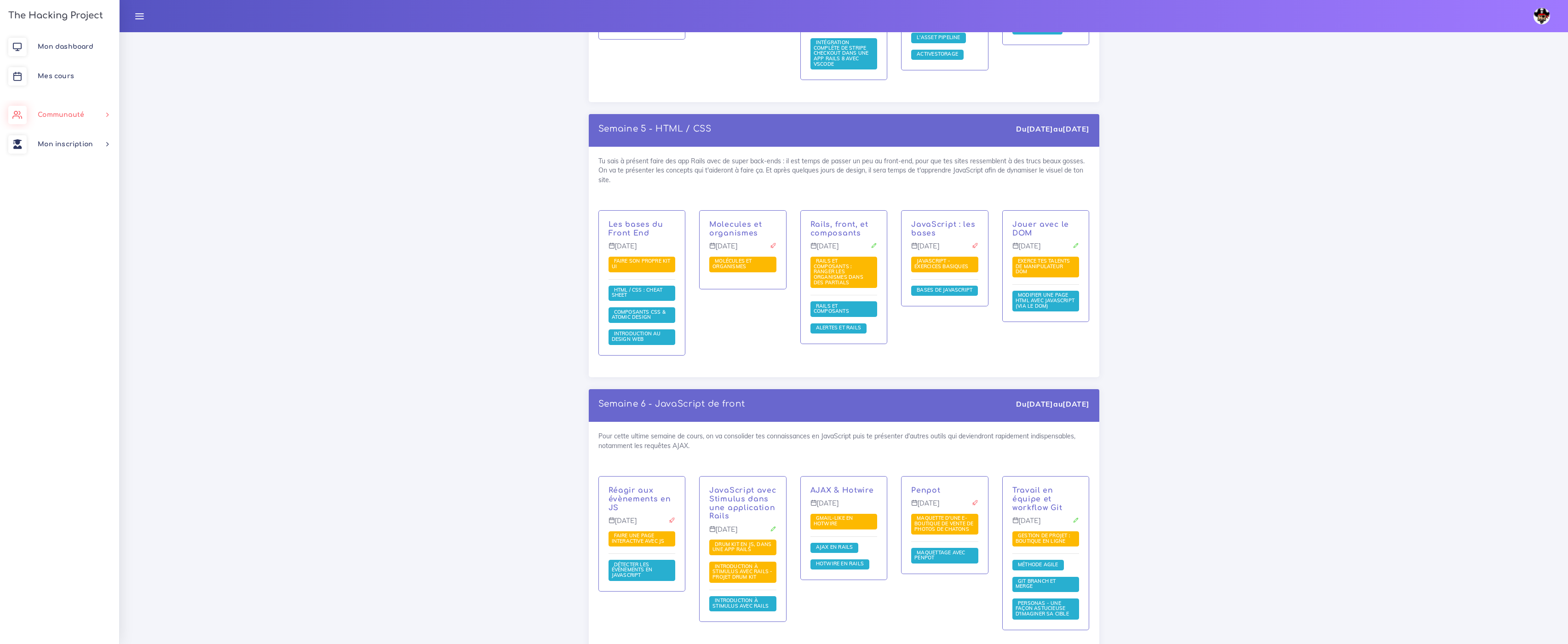
click at [84, 103] on link "Communauté" at bounding box center [59, 115] width 119 height 29
click at [62, 347] on span "Mon inscription" at bounding box center [65, 345] width 55 height 7
click at [77, 53] on link "Mon dashboard" at bounding box center [59, 47] width 119 height 29
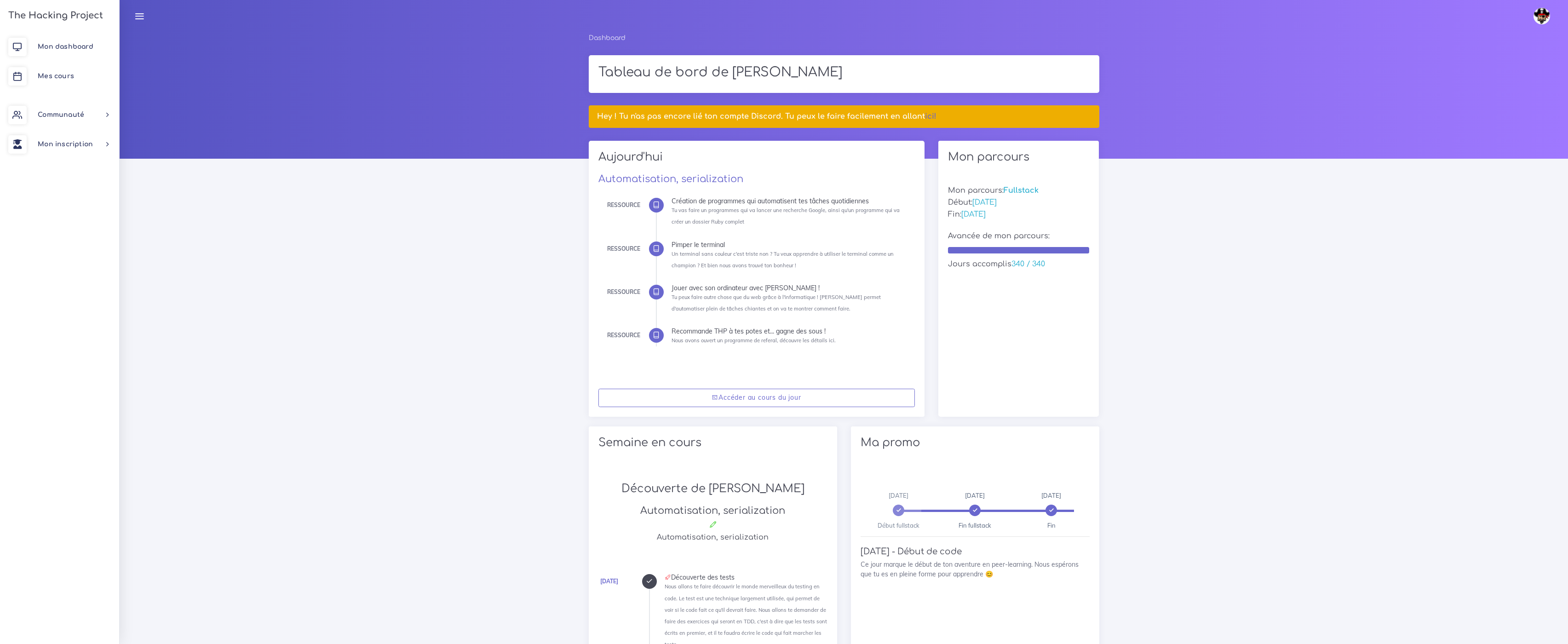
click at [139, 12] on icon at bounding box center [139, 16] width 10 height 10
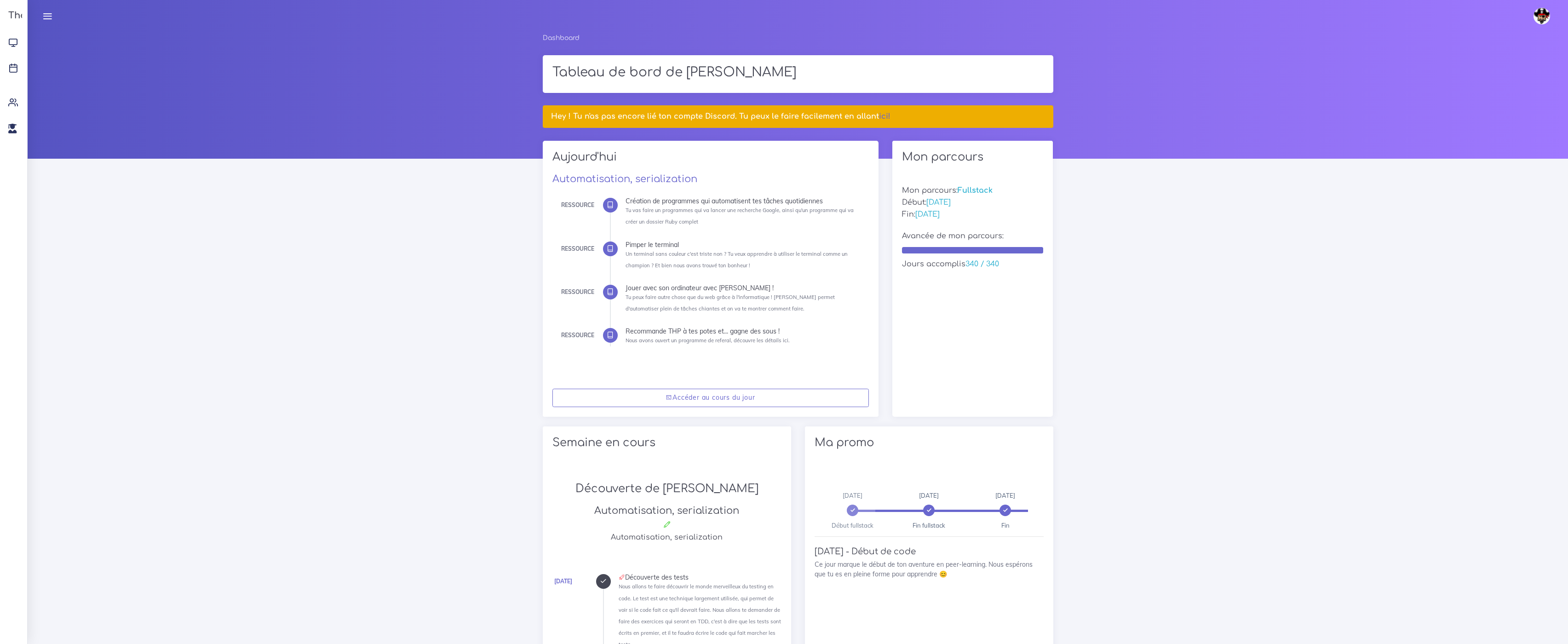
click at [1547, 20] on img at bounding box center [1541, 16] width 17 height 17
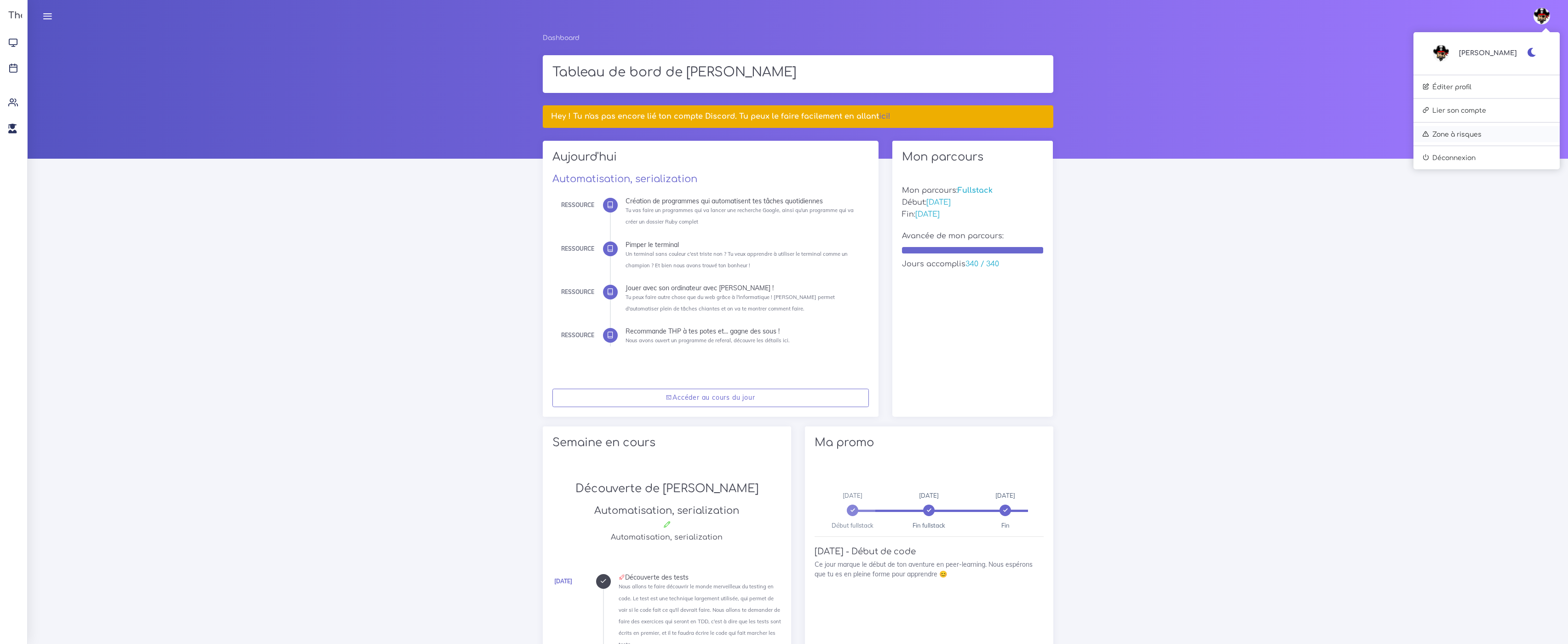
click at [1518, 133] on link "Zone à risques" at bounding box center [1486, 134] width 146 height 17
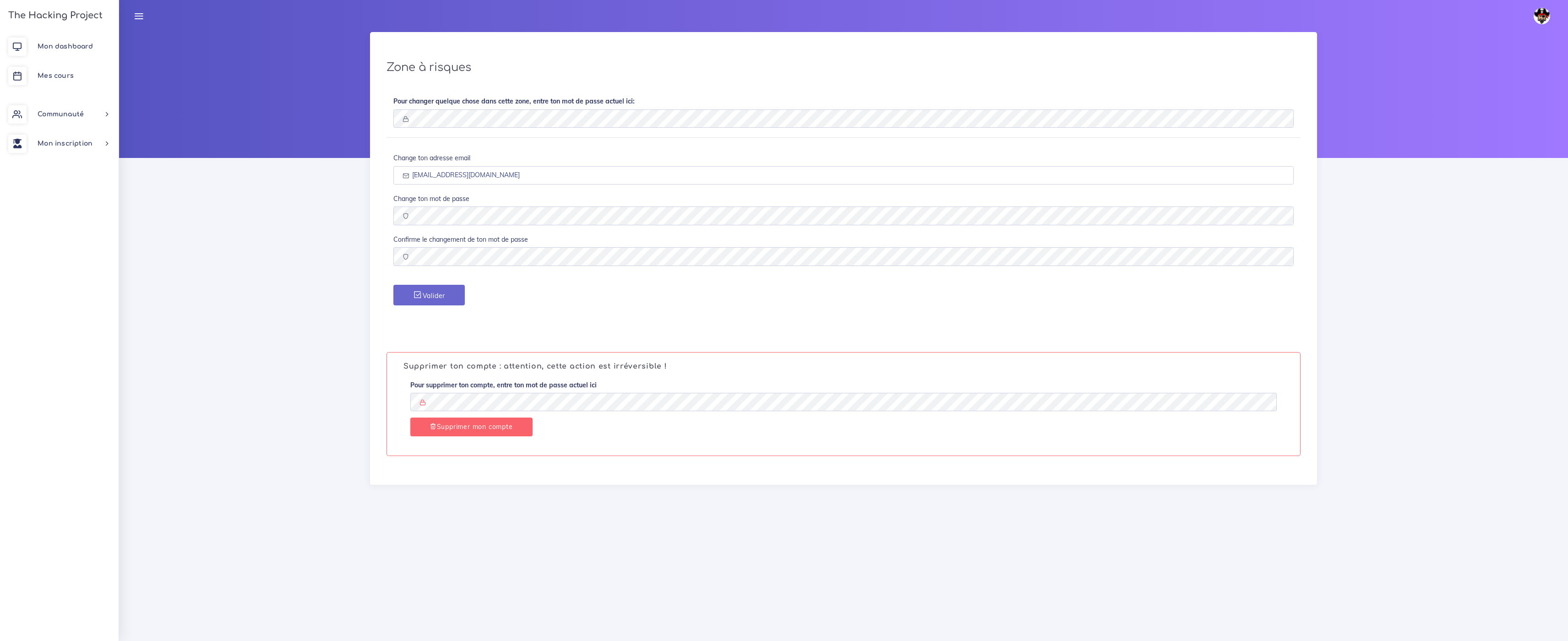
click at [1547, 16] on img at bounding box center [1542, 16] width 16 height 16
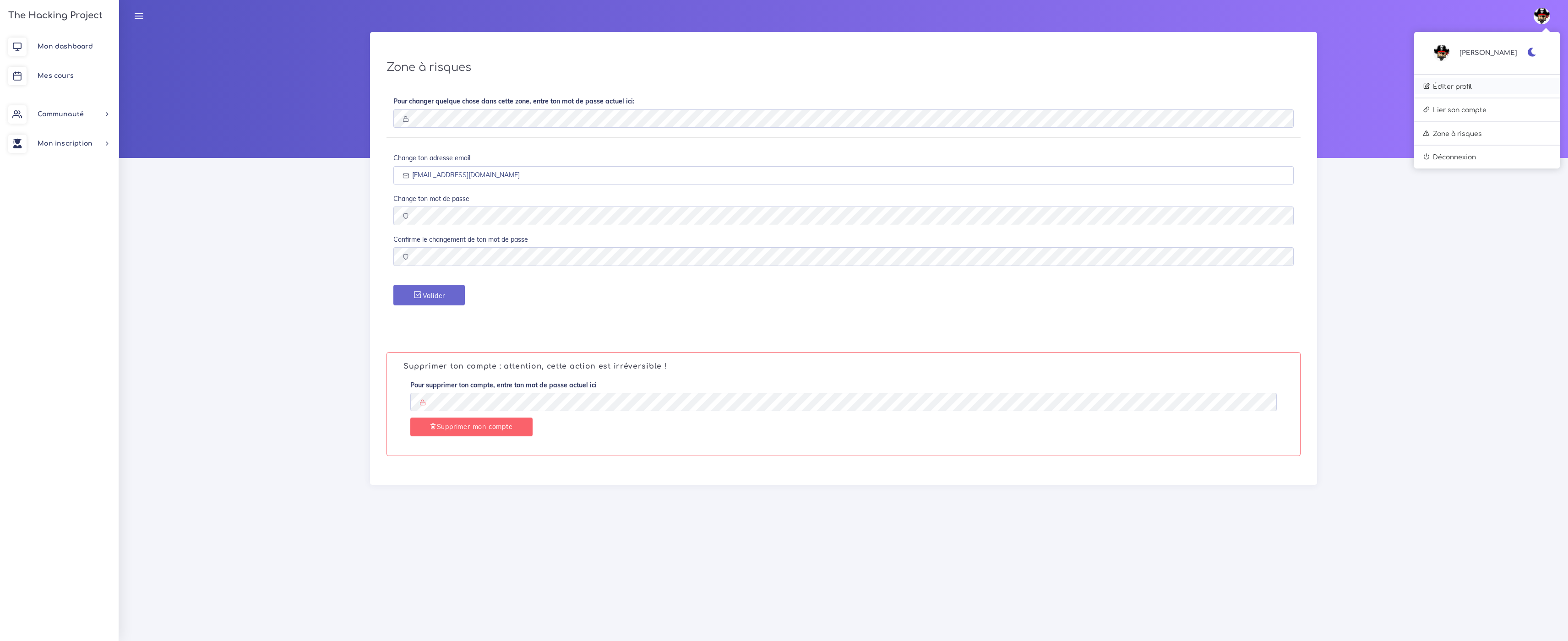
click at [1523, 83] on link "Éditer profil" at bounding box center [1486, 86] width 145 height 16
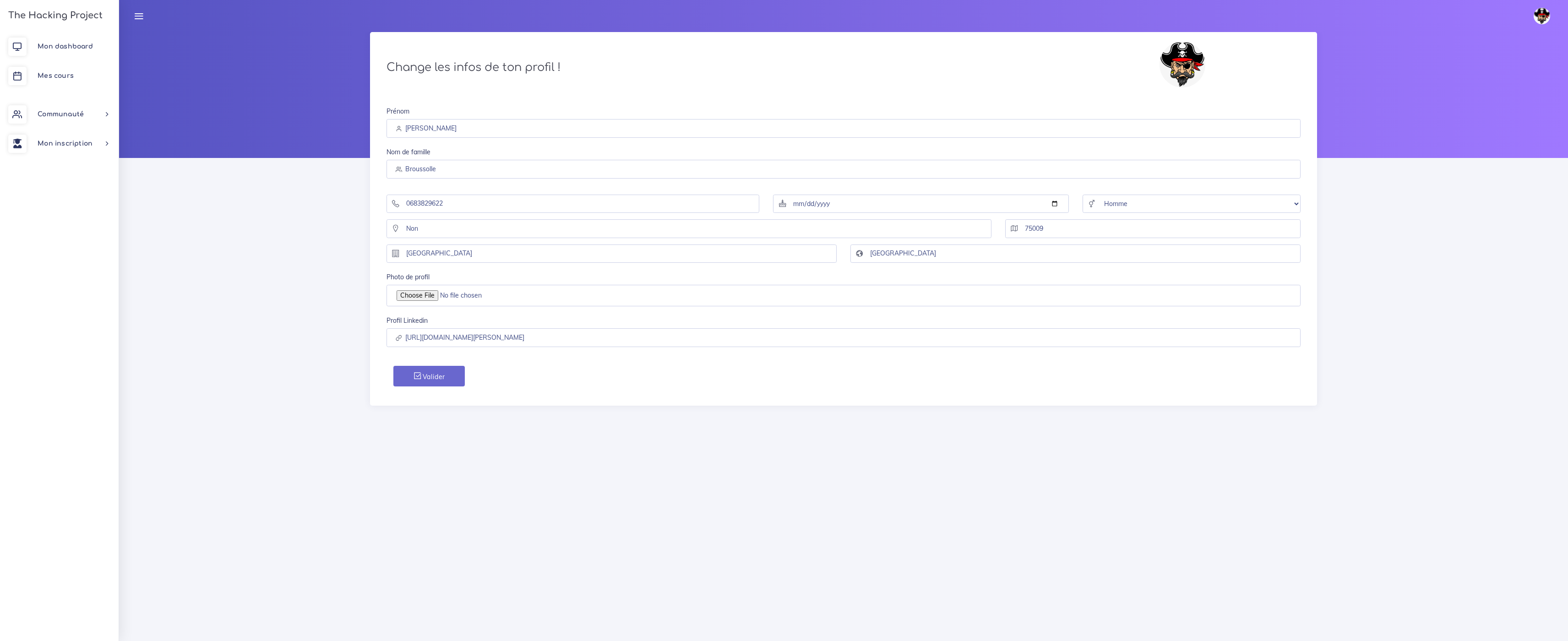
click at [1541, 14] on img at bounding box center [1542, 16] width 16 height 16
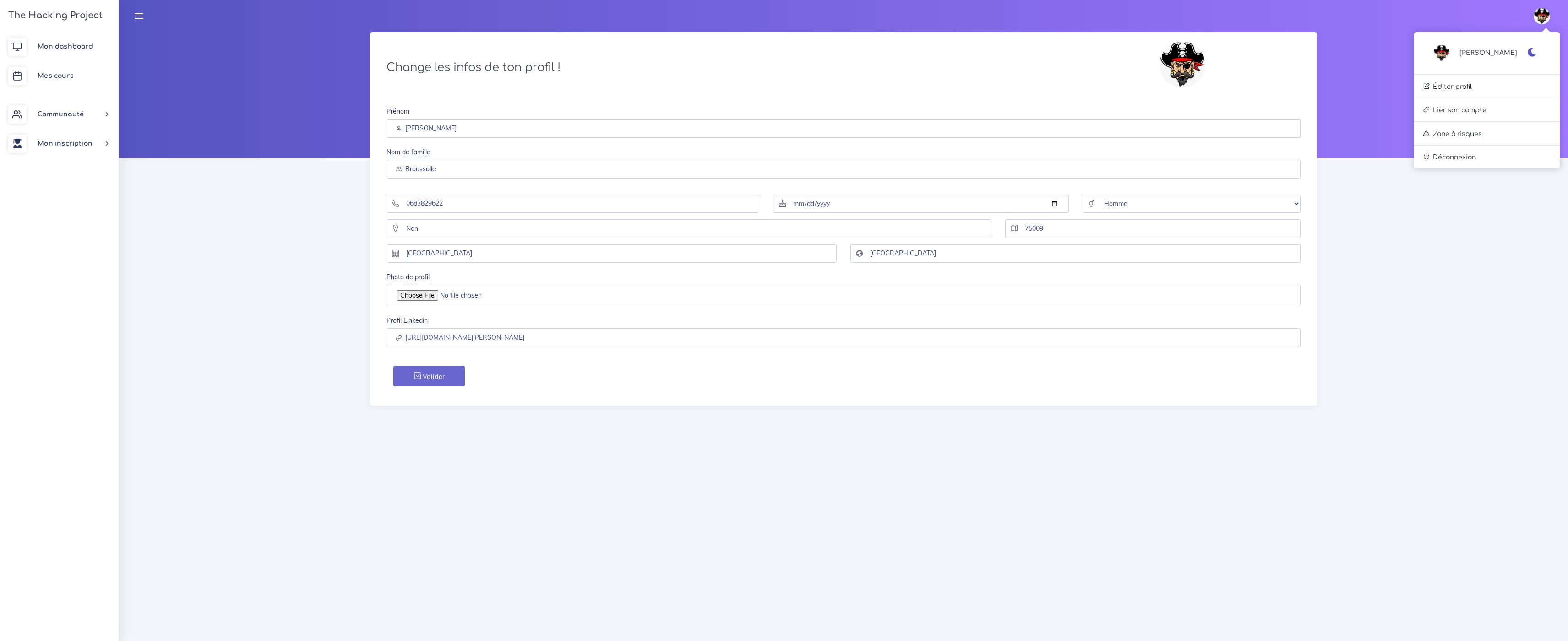
click at [1539, 45] on div "[PERSON_NAME]" at bounding box center [1486, 53] width 145 height 36
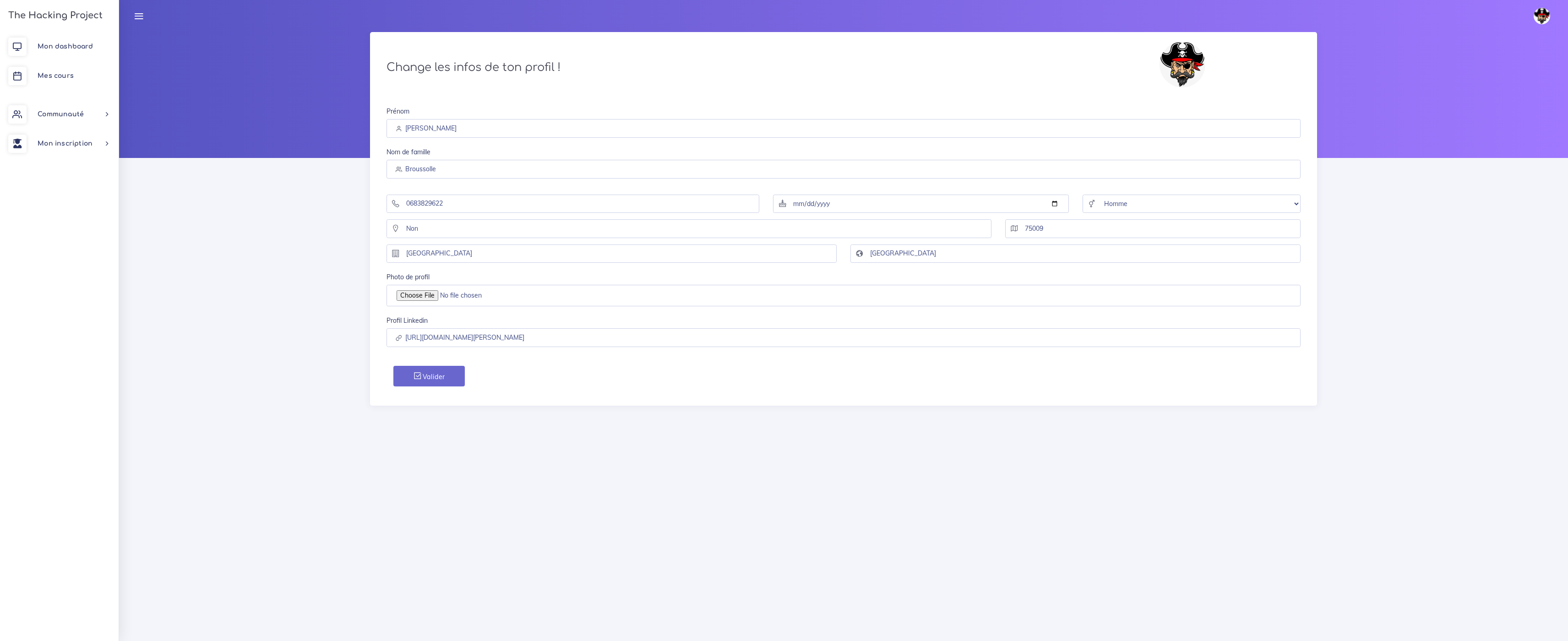
click at [1541, 17] on img at bounding box center [1542, 16] width 16 height 16
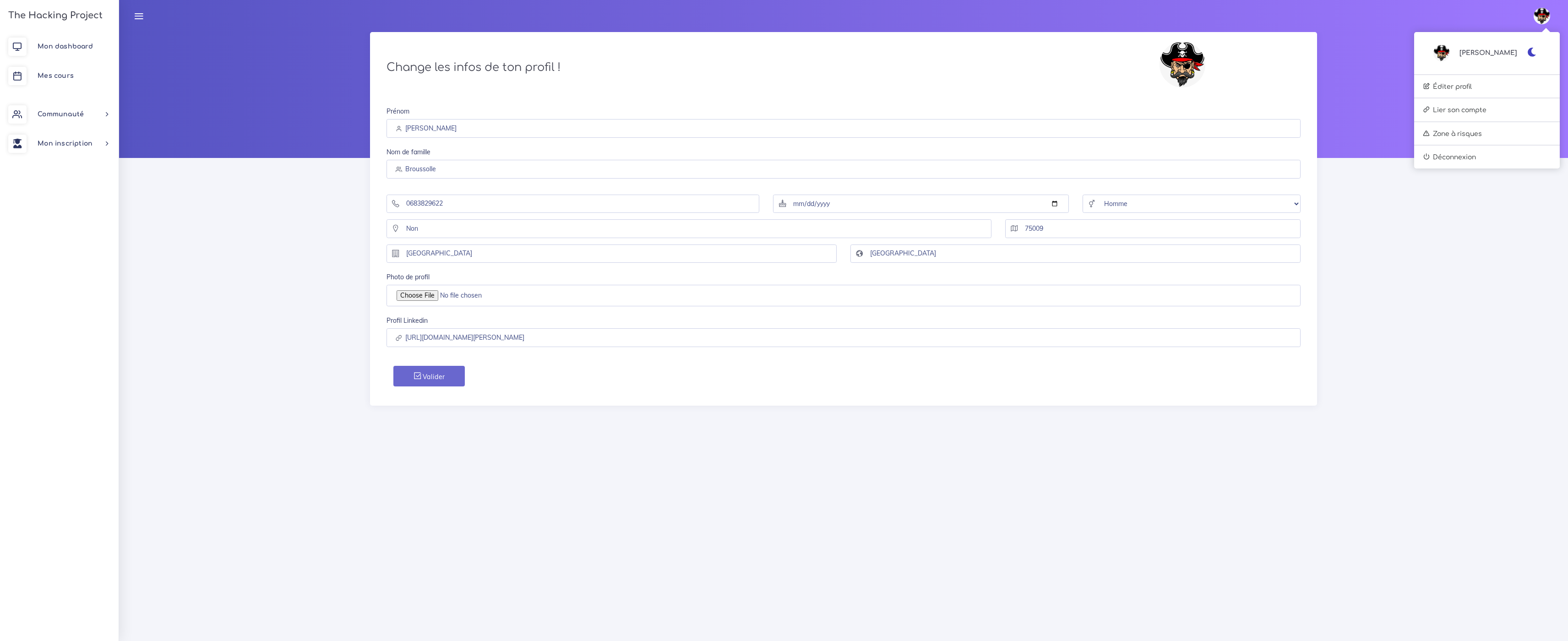
click at [1530, 53] on icon "button" at bounding box center [1532, 52] width 10 height 9
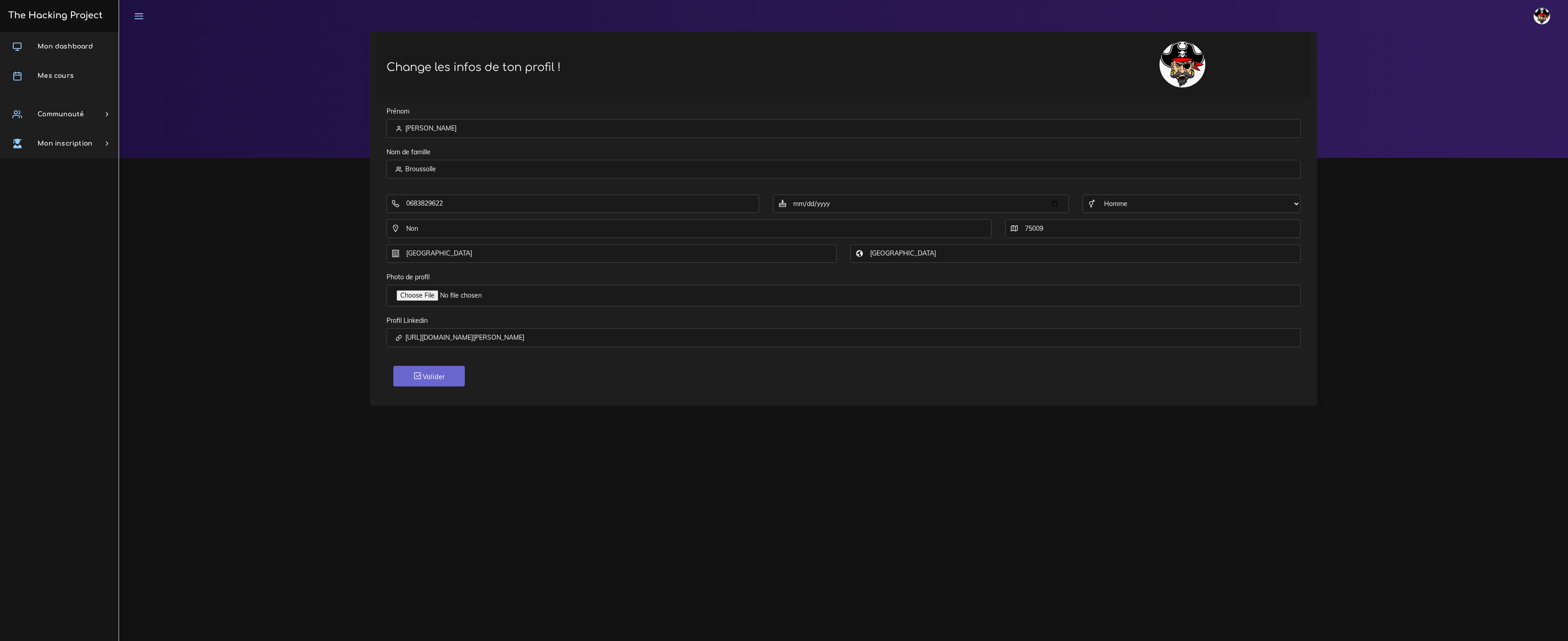
click at [1542, 10] on img at bounding box center [1542, 16] width 16 height 16
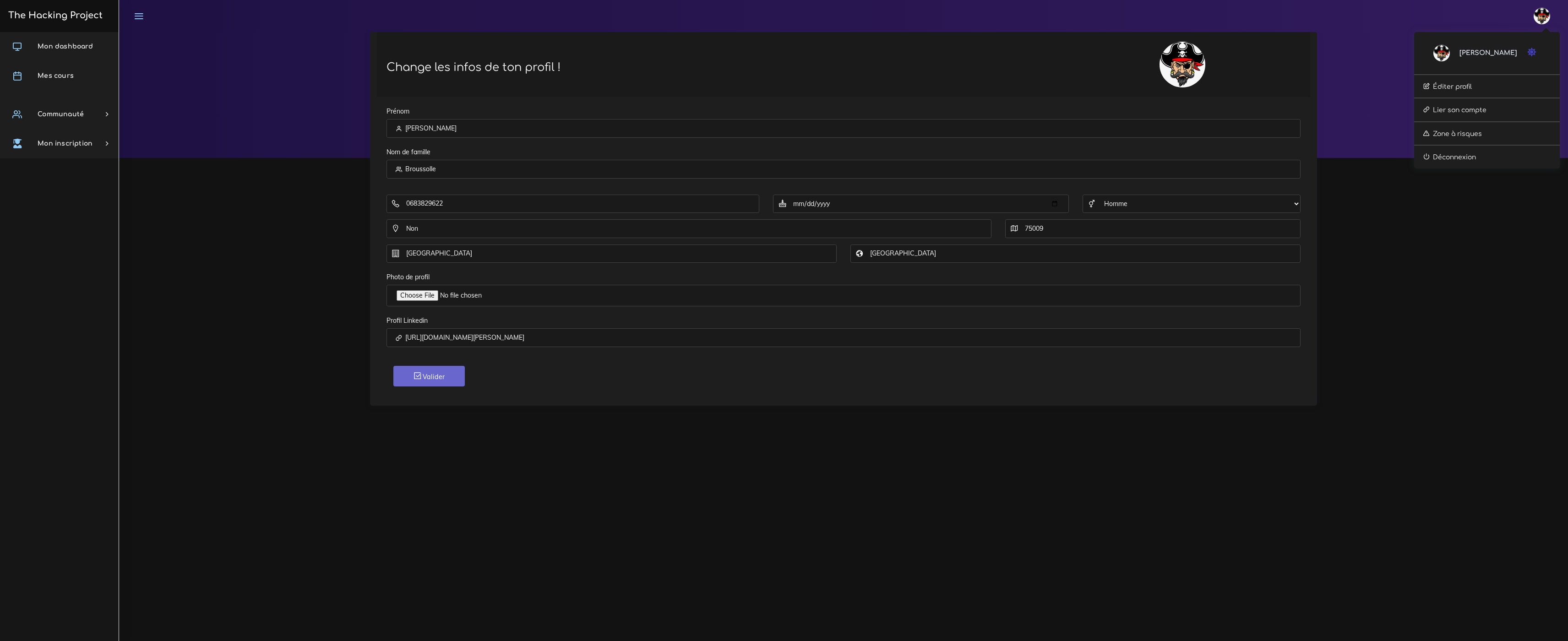
drag, startPoint x: 1183, startPoint y: 63, endPoint x: 1167, endPoint y: 68, distance: 16.8
click at [1183, 63] on img at bounding box center [1182, 64] width 46 height 46
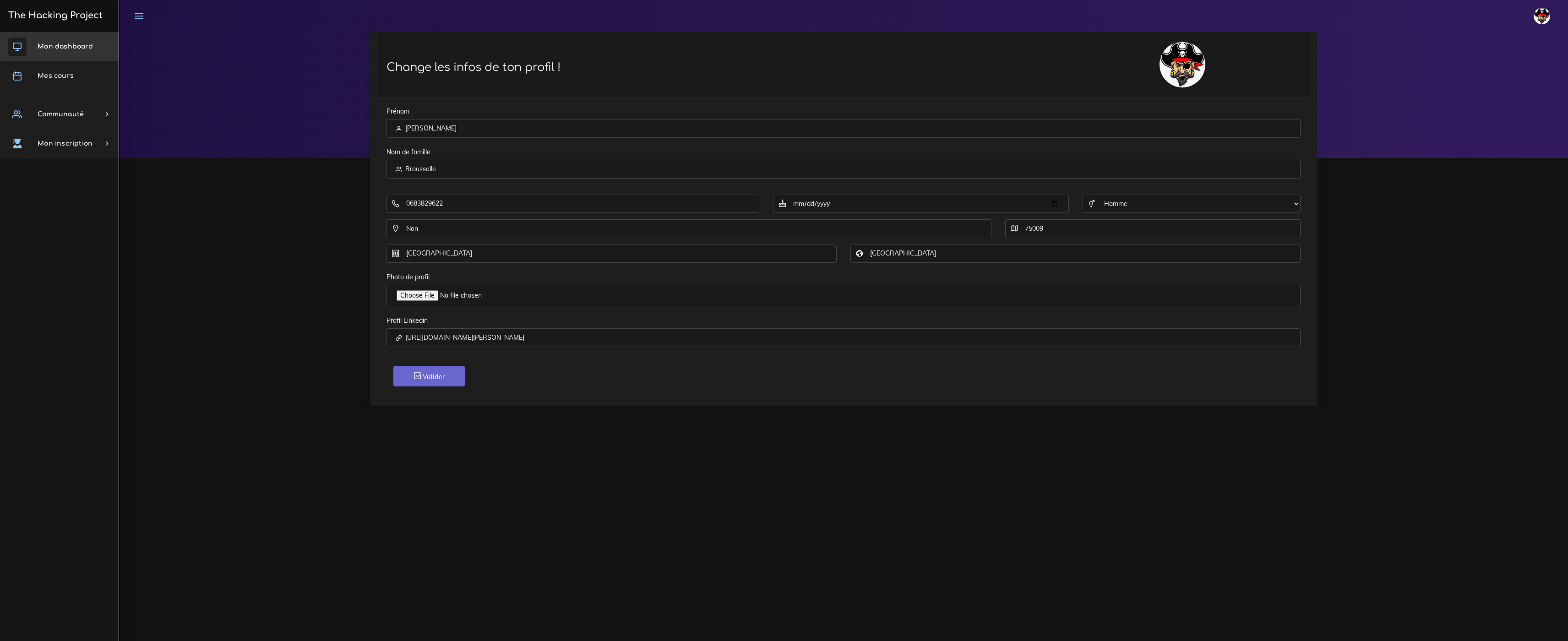
click at [53, 44] on span "Mon dashboard" at bounding box center [65, 46] width 55 height 7
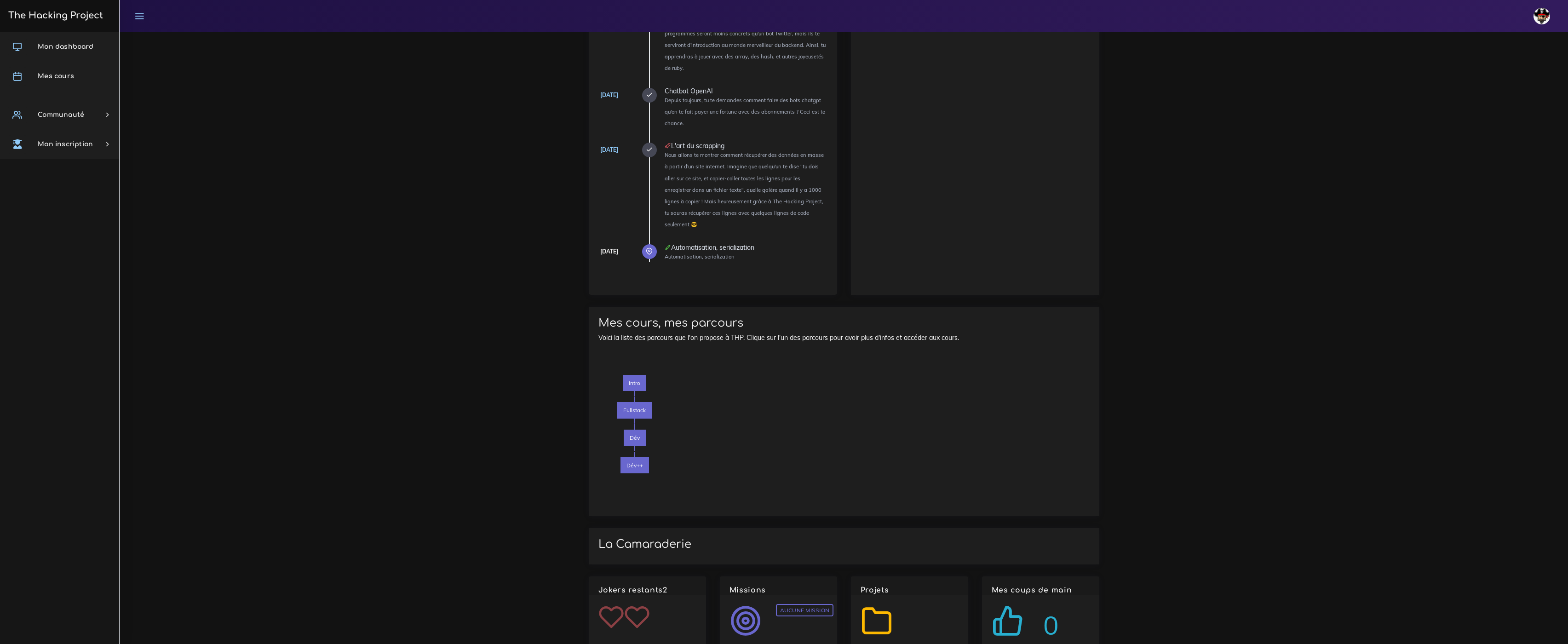
scroll to position [748, 0]
